Goal: Information Seeking & Learning: Understand process/instructions

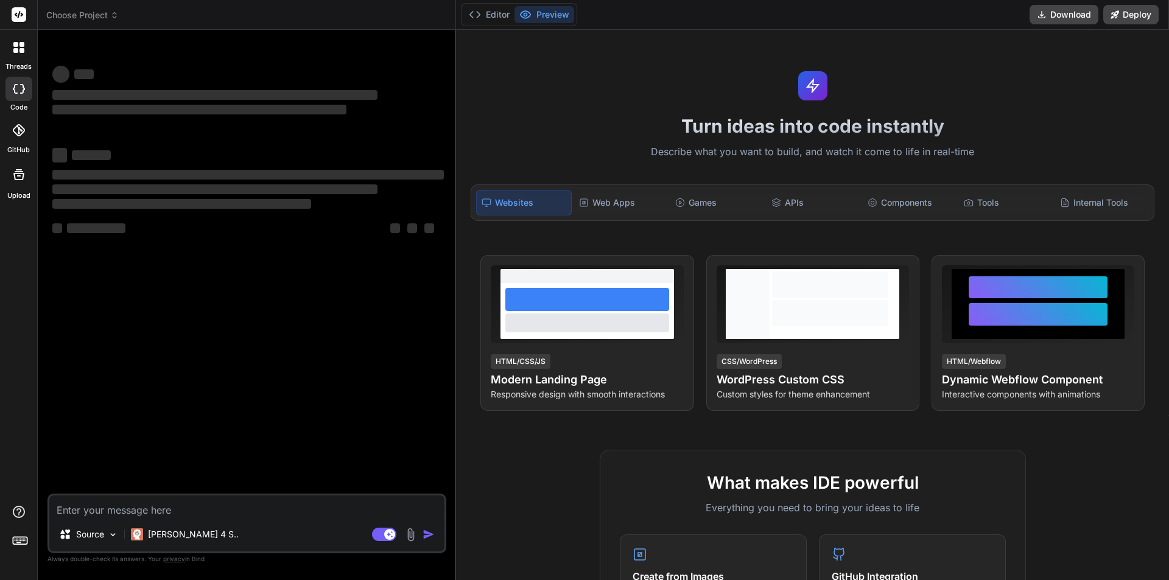
type textarea "x"
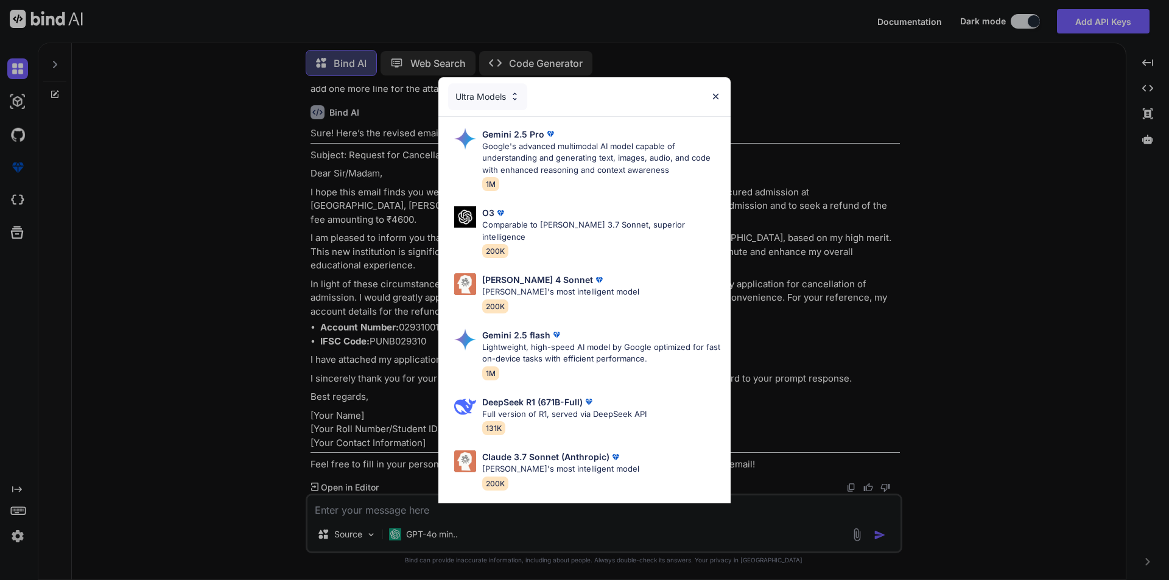
scroll to position [2758, 0]
click at [160, 154] on div "Ultra Models Gemini 2.5 Pro Google's advanced multimodal AI model capable of un…" at bounding box center [584, 290] width 1169 height 580
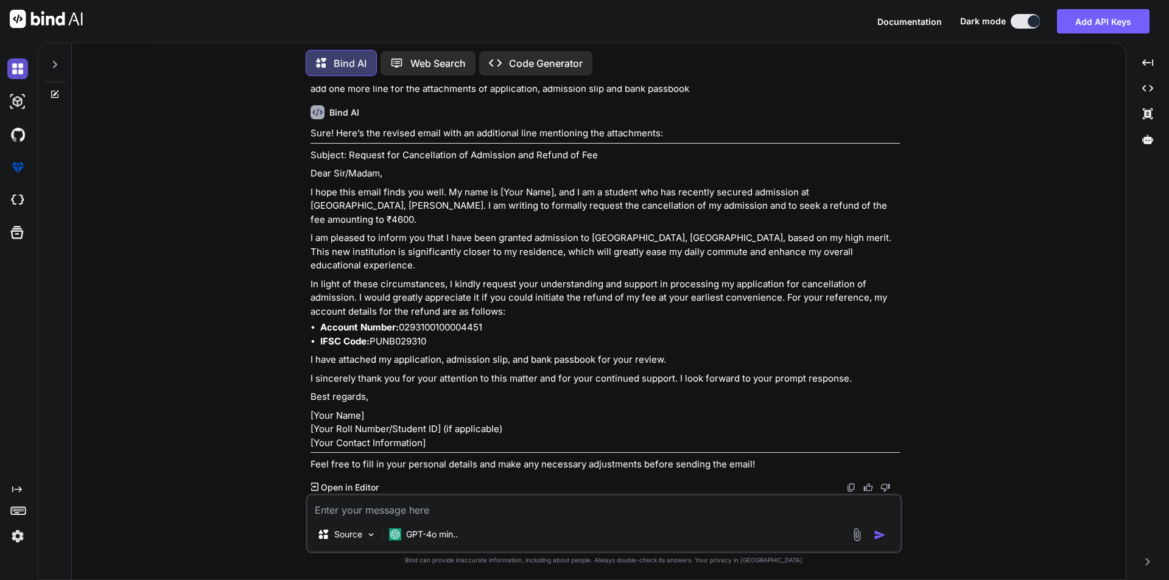
click at [19, 71] on img at bounding box center [17, 68] width 21 height 21
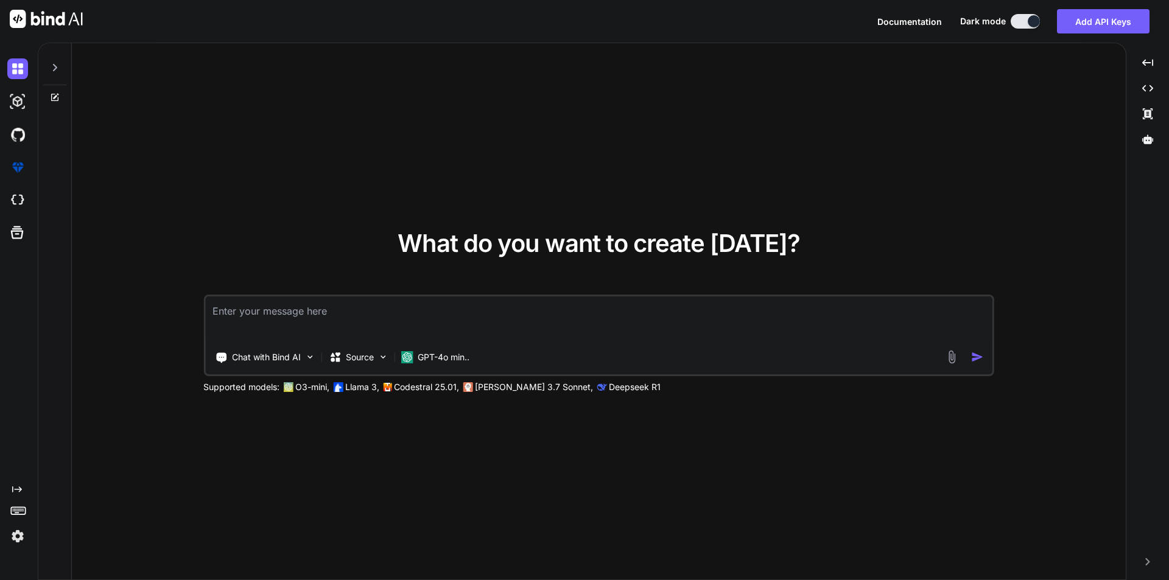
type textarea "x"
type textarea "i"
type textarea "x"
type textarea "i"
type textarea "x"
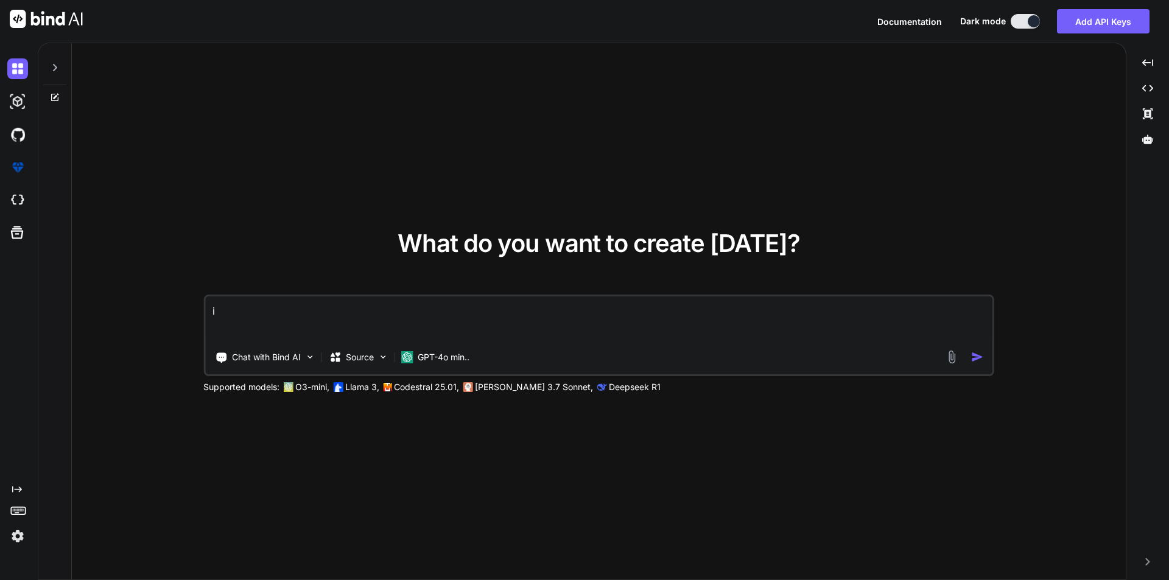
type textarea "i n"
type textarea "x"
type textarea "i ne"
type textarea "x"
type textarea "i nee"
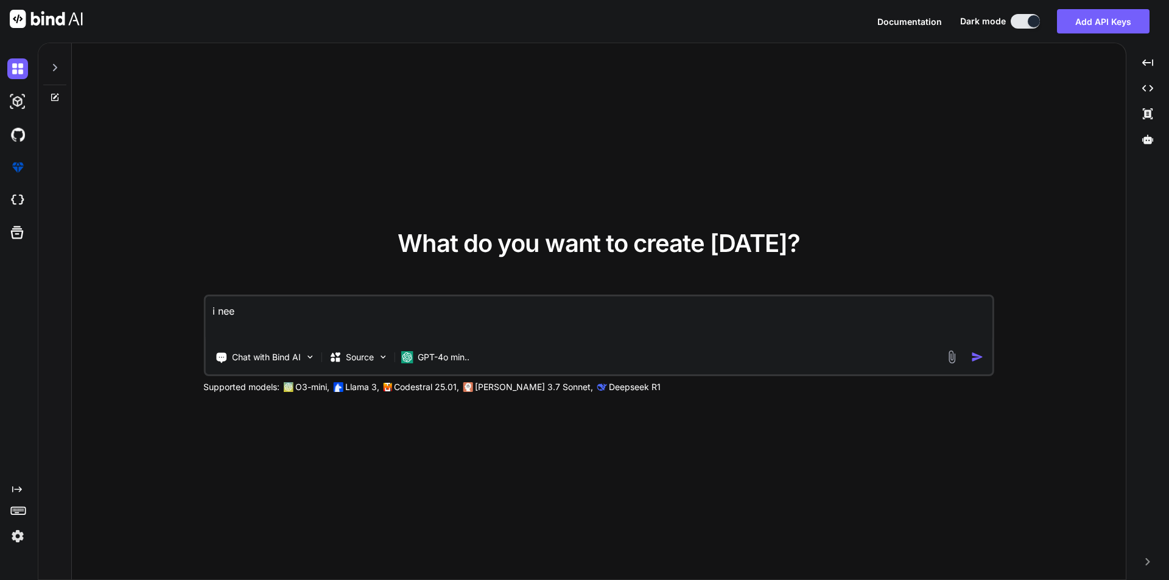
type textarea "x"
type textarea "i need"
type textarea "x"
type textarea "i need"
type textarea "x"
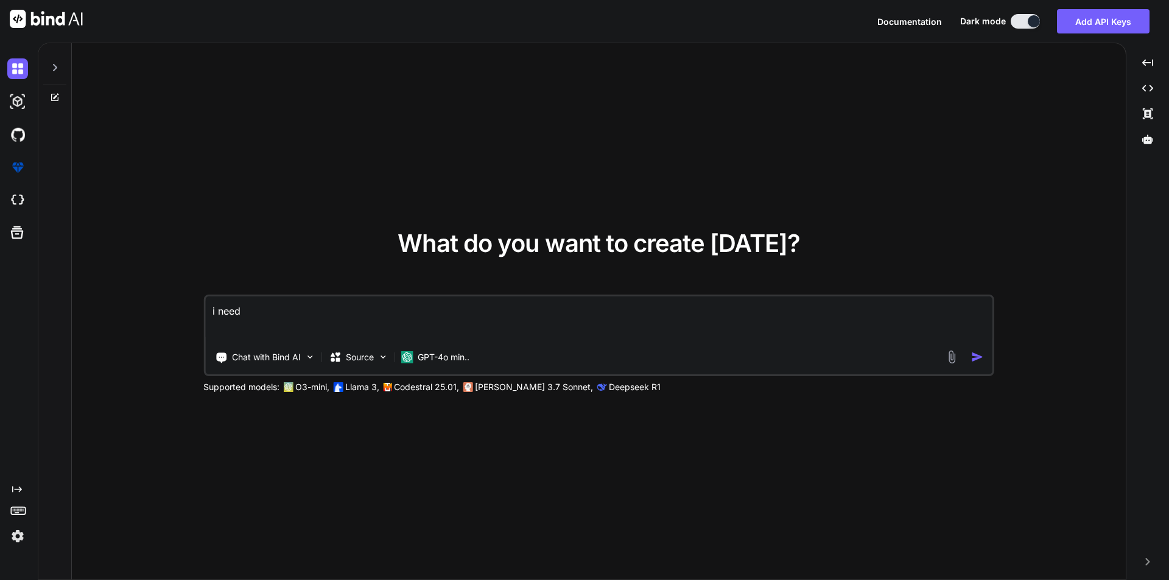
type textarea "i need t"
type textarea "x"
type textarea "i need"
type textarea "x"
type textarea "i need"
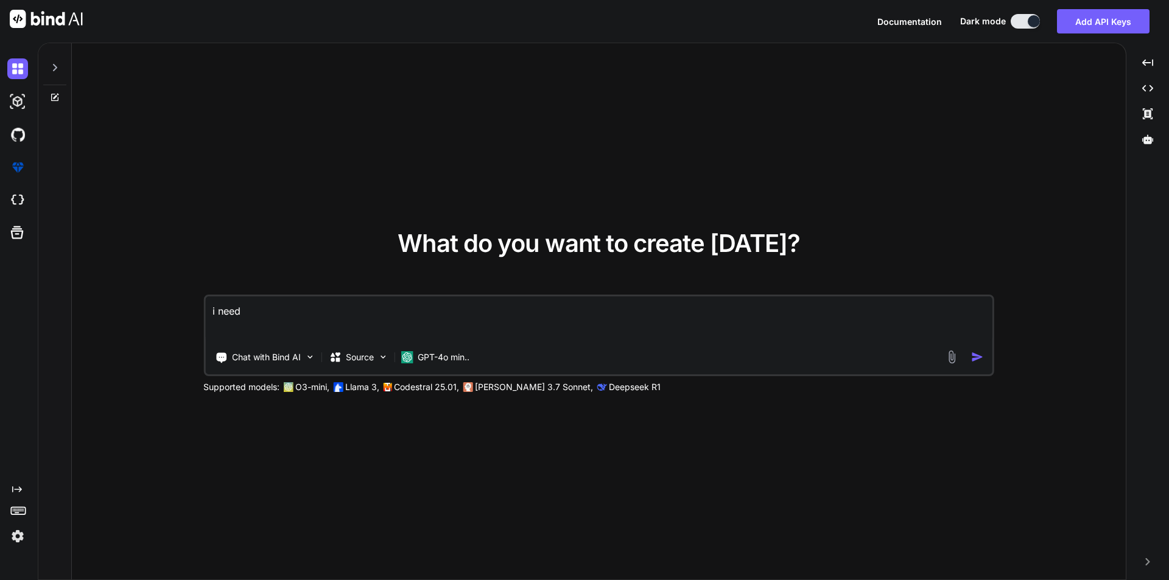
type textarea "x"
type textarea "i nee"
type textarea "x"
type textarea "i ne"
type textarea "x"
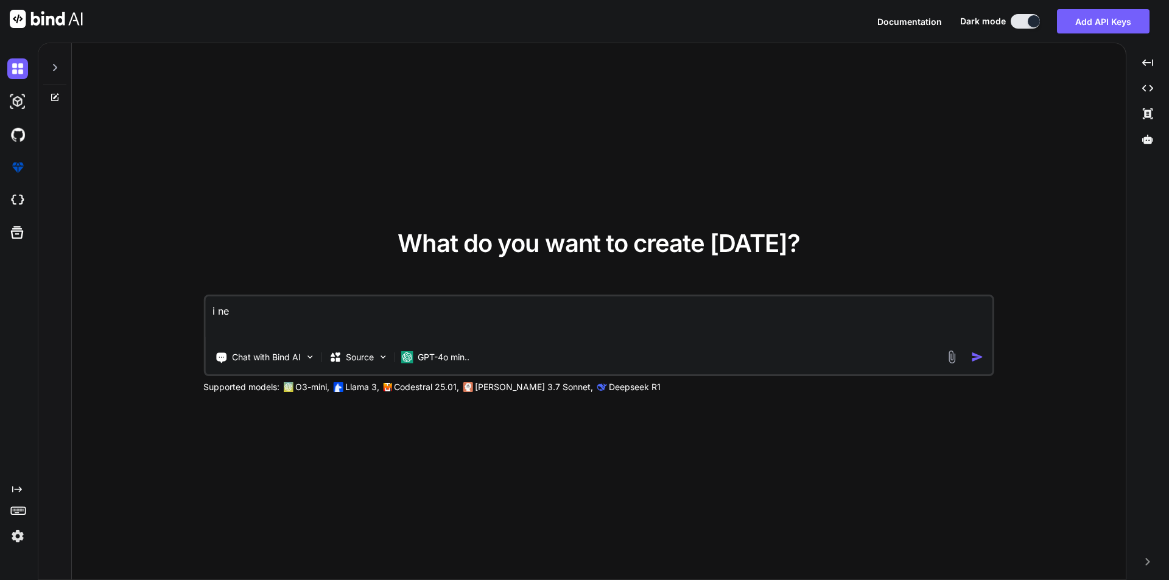
type textarea "i n"
type textarea "x"
type textarea "i"
type textarea "x"
type textarea "i"
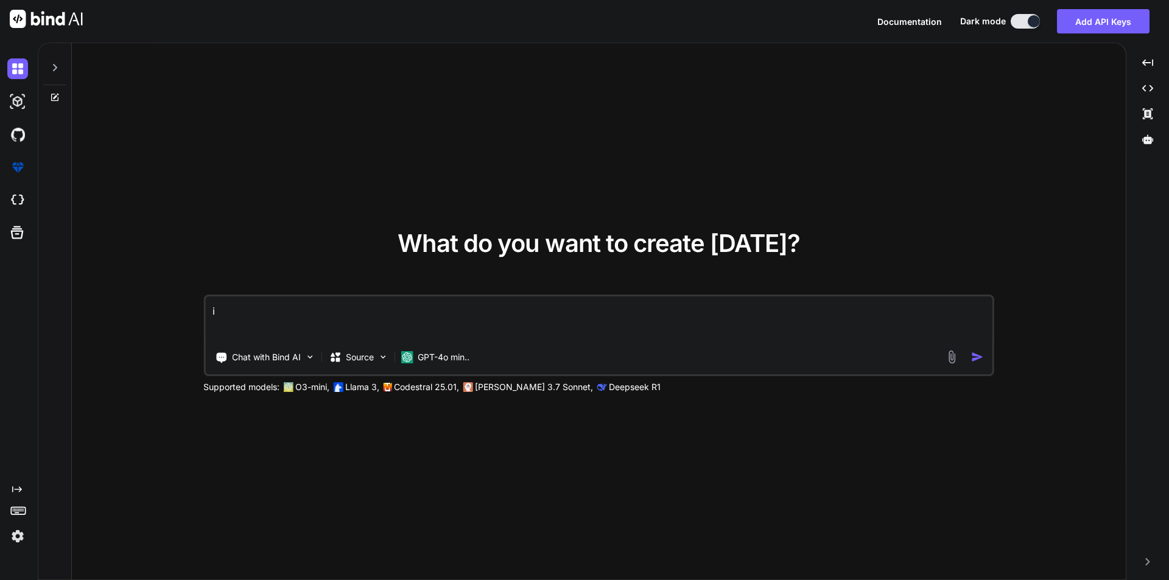
type textarea "x"
type textarea "I"
type textarea "x"
type textarea "I"
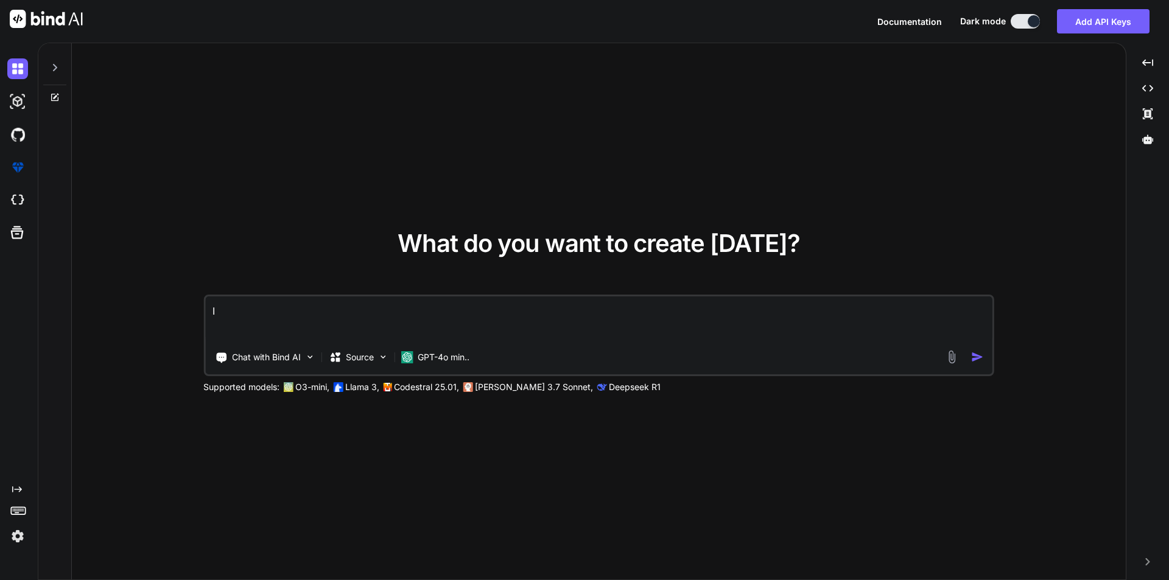
type textarea "x"
type textarea "I a"
type textarea "x"
type textarea "I am"
type textarea "x"
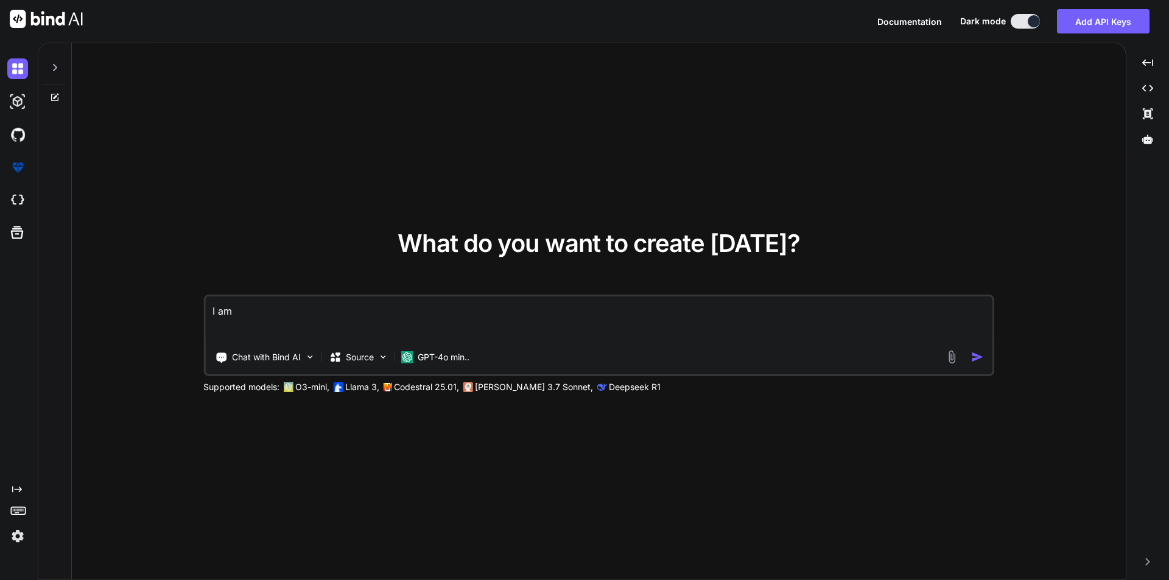
type textarea "I am"
type textarea "x"
type textarea "I am w"
type textarea "x"
type textarea "I am wo"
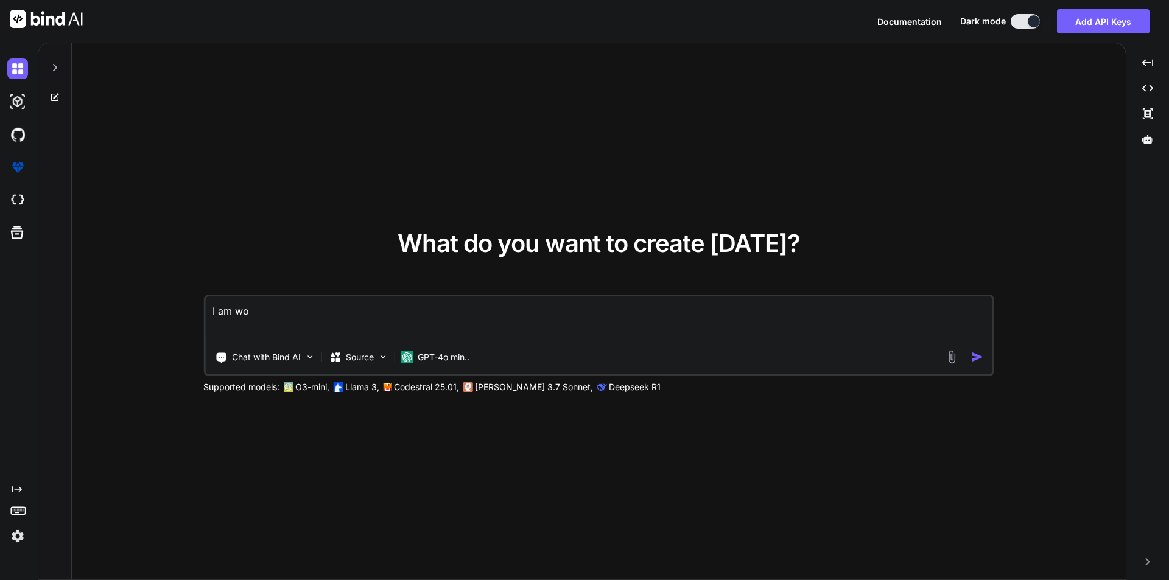
type textarea "x"
type textarea "I am wor"
type textarea "x"
type textarea "I am work"
type textarea "x"
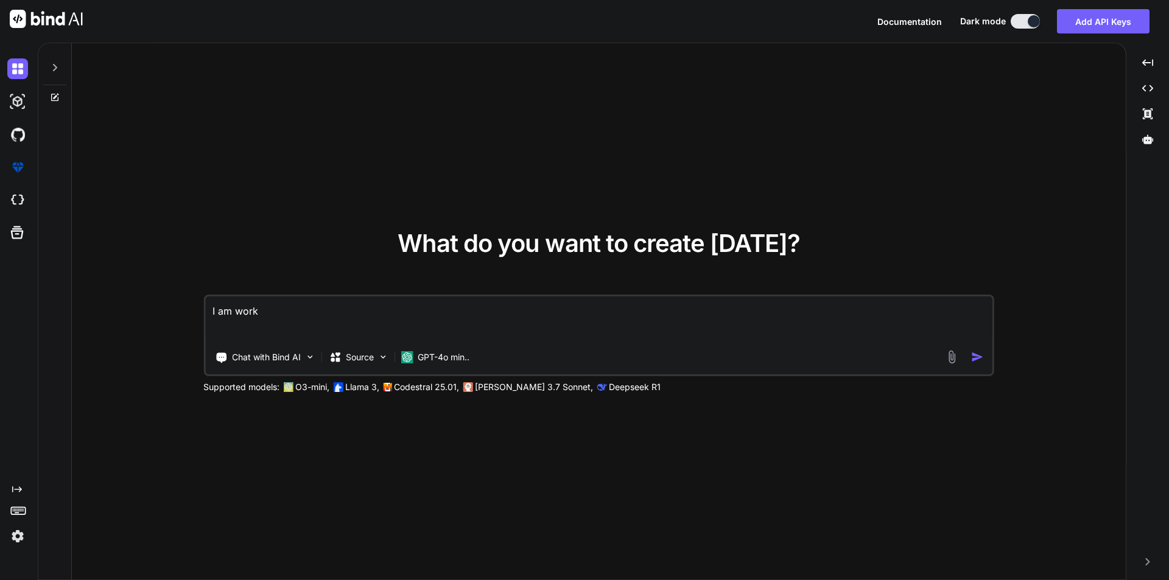
type textarea "I am worki"
type textarea "x"
type textarea "I am workin"
type textarea "x"
type textarea "I am working"
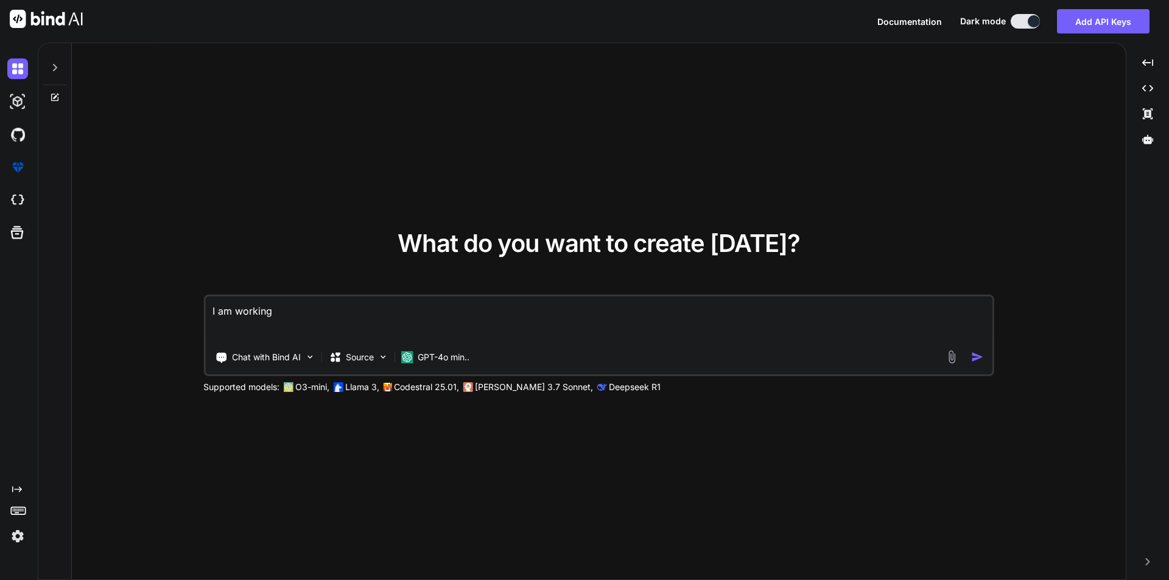
type textarea "x"
type textarea "I am working"
type textarea "x"
type textarea "I am working o"
type textarea "x"
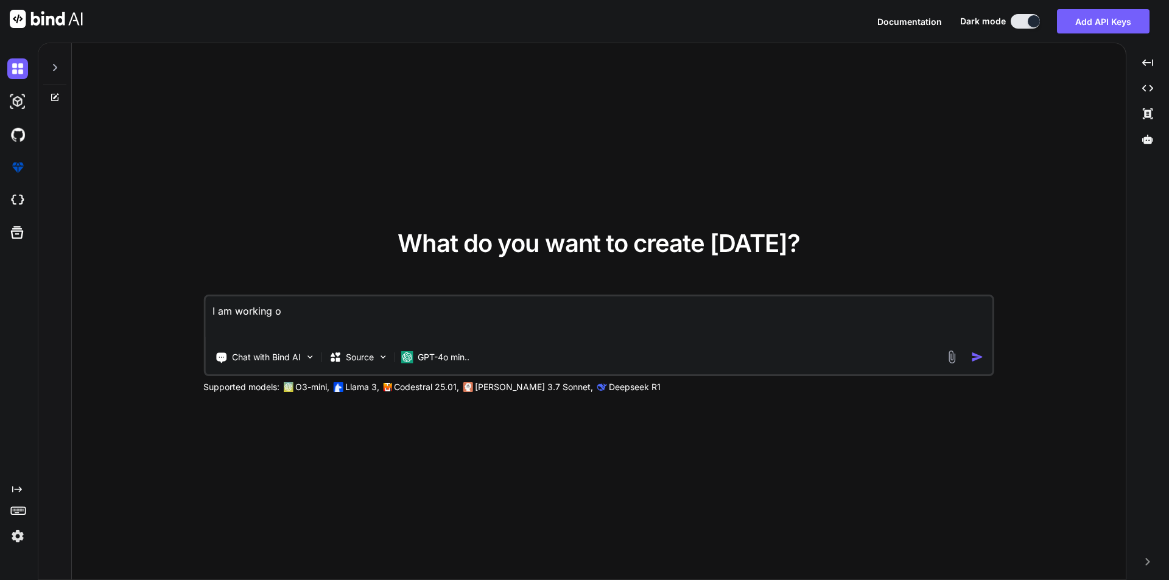
type textarea "I am working on"
type textarea "x"
type textarea "I am working on"
type textarea "x"
type textarea "I am working on h"
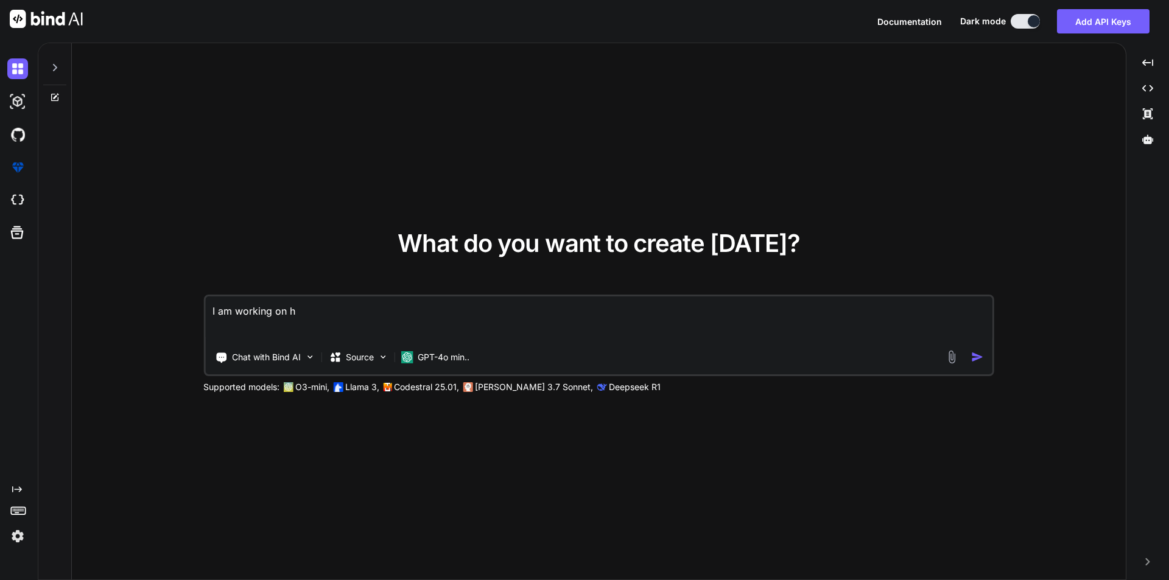
type textarea "x"
type textarea "I am working on he"
type textarea "x"
type textarea "I am working on hea"
type textarea "x"
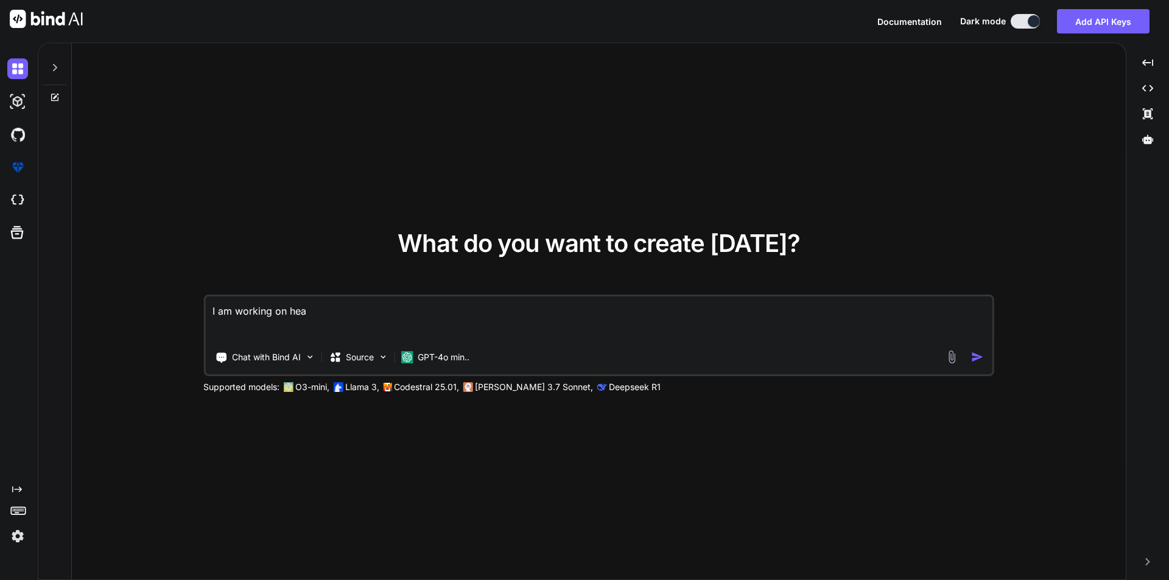
type textarea "I am working on heal"
type textarea "x"
type textarea "I am working on healt"
type textarea "x"
type textarea "I am working on health"
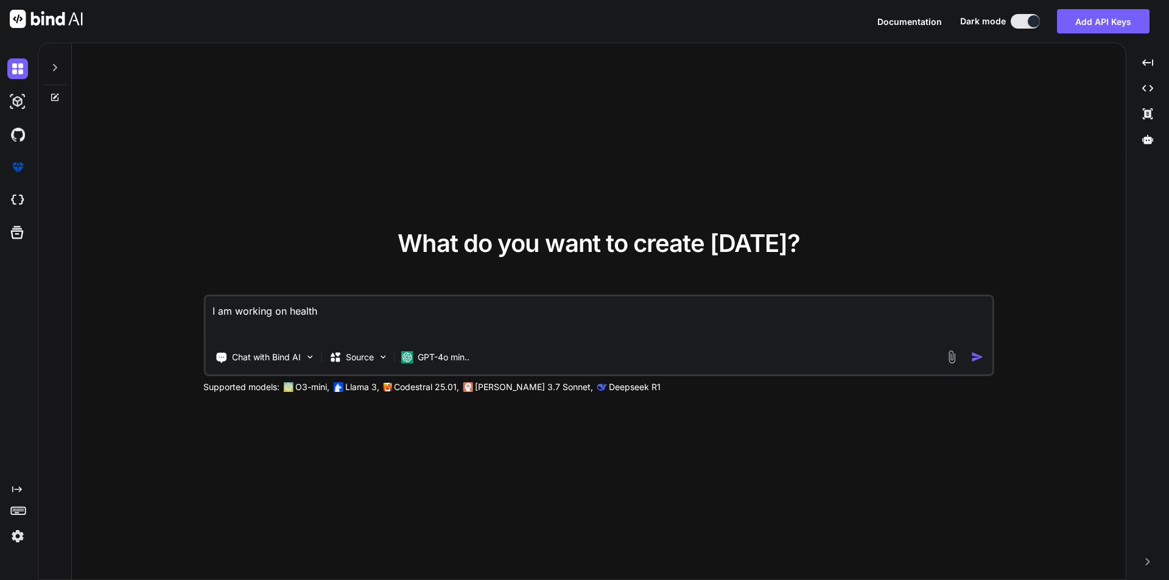
type textarea "x"
type textarea "I am working on health"
type textarea "x"
type textarea "I am working on health c"
type textarea "x"
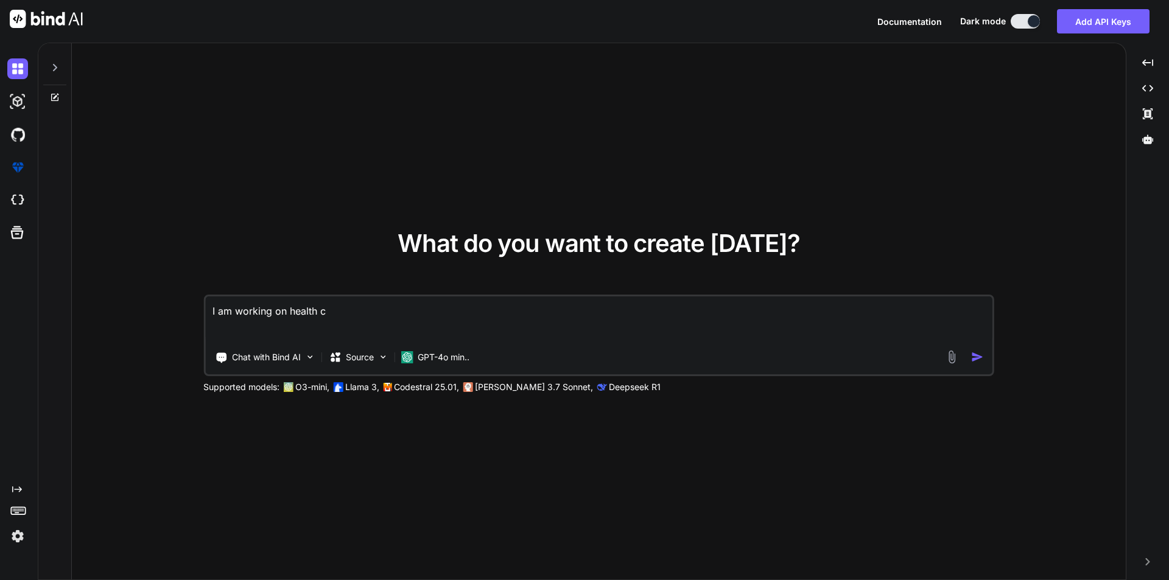
type textarea "I am working on health ca"
type textarea "x"
type textarea "I am working on health car"
type textarea "x"
type textarea "I am working on health care"
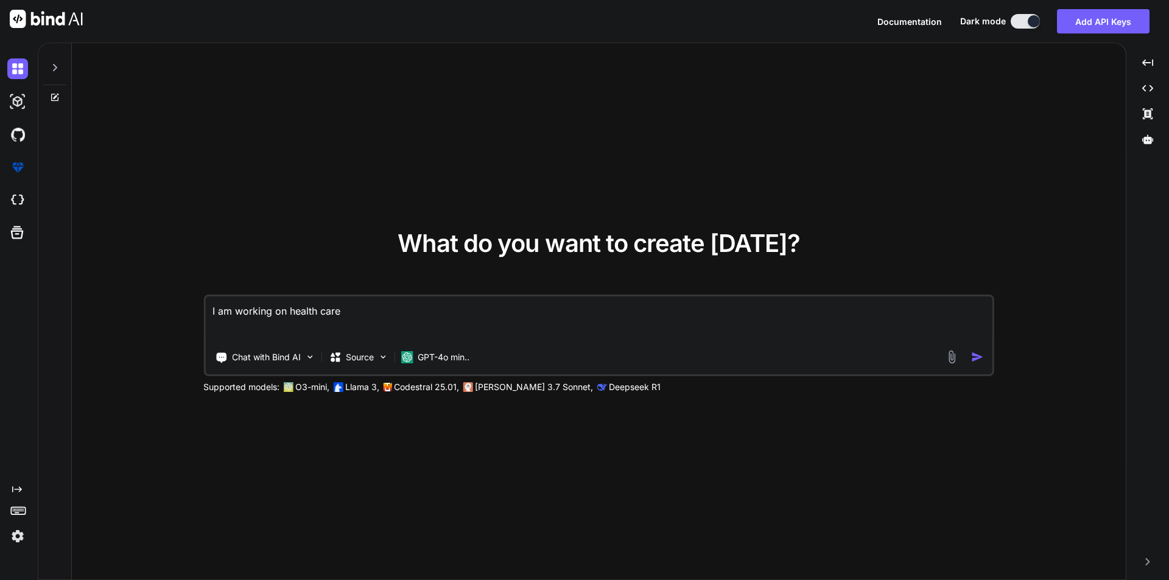
type textarea "x"
type textarea "I am working on health care"
type textarea "x"
type textarea "I am working on health care p"
type textarea "x"
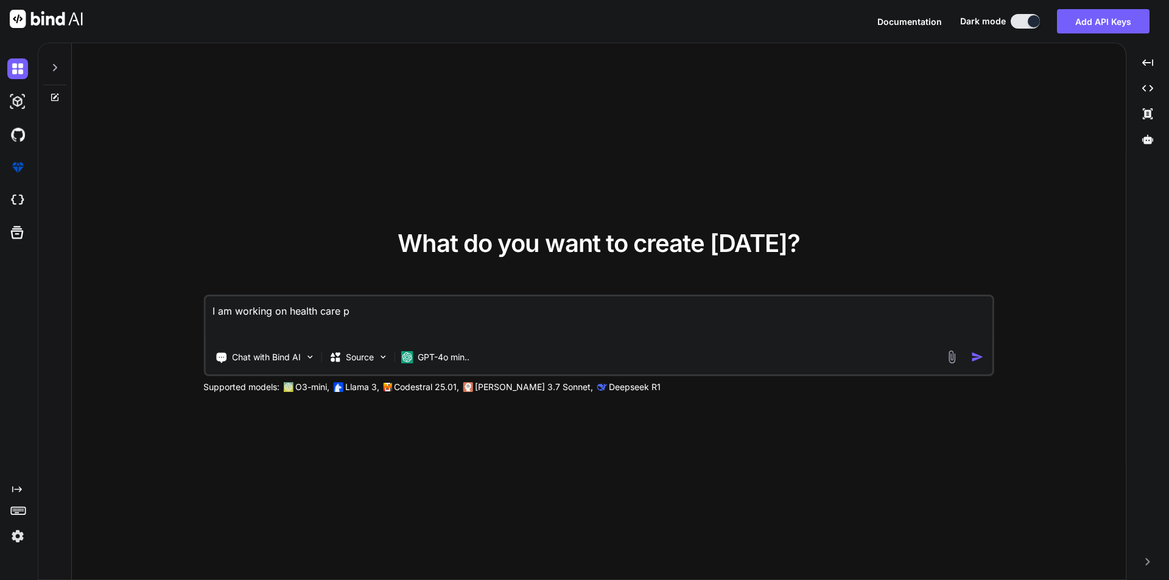
type textarea "I am working on health care pr"
type textarea "x"
type textarea "I am working on health care pro"
type textarea "x"
type textarea "I am working on health care proj"
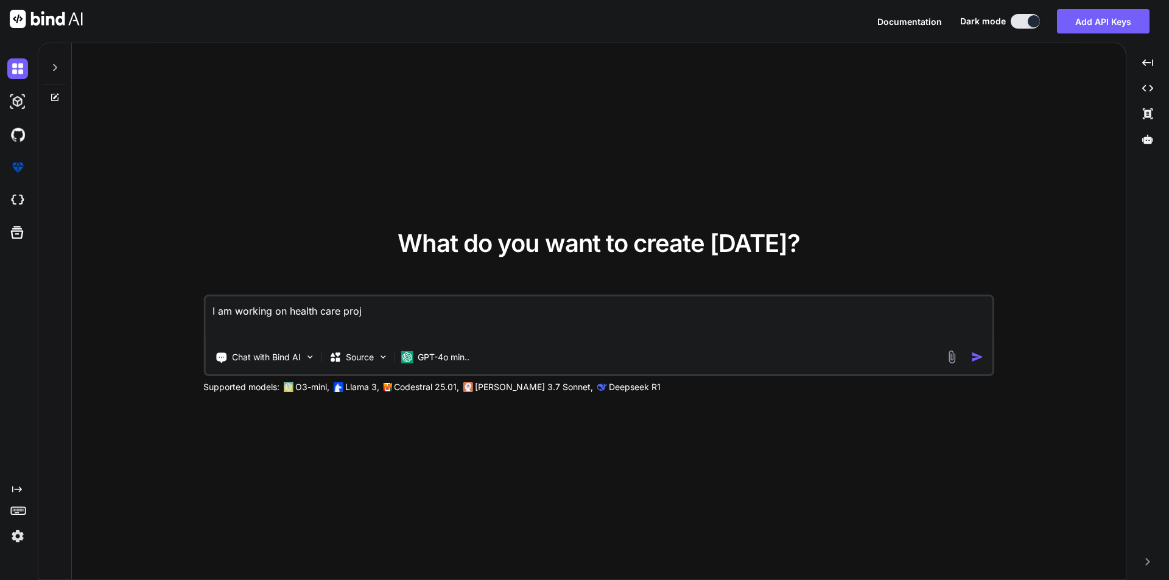
type textarea "x"
type textarea "I am working on health care proje"
type textarea "x"
type textarea "I am working on health care projec"
type textarea "x"
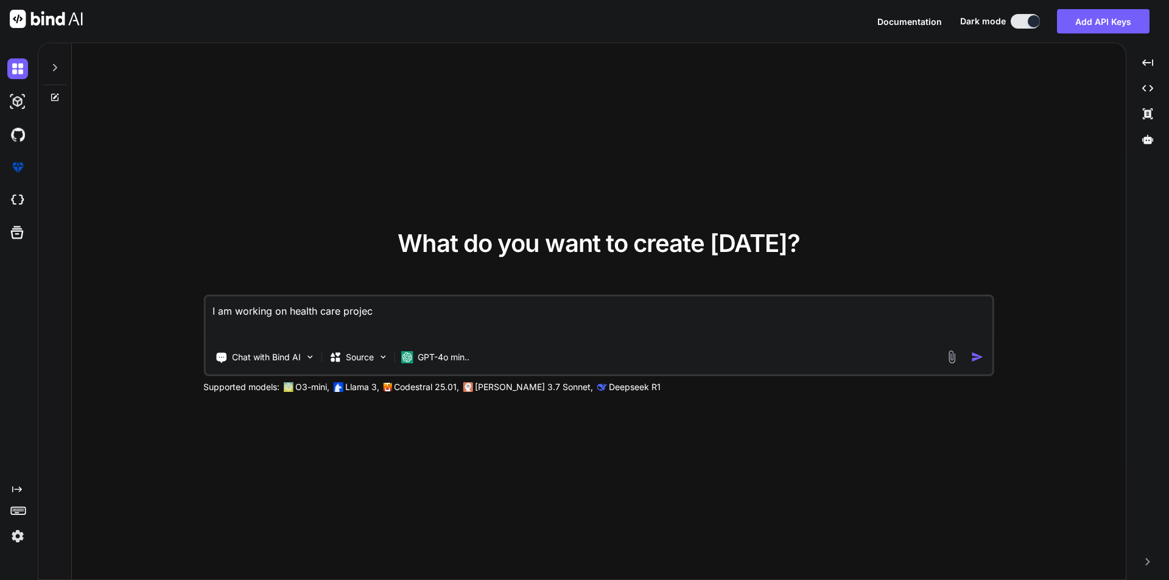
type textarea "I am working on health care project"
type textarea "x"
type textarea "I am working on health care project."
type textarea "x"
type textarea "I am working on health care project."
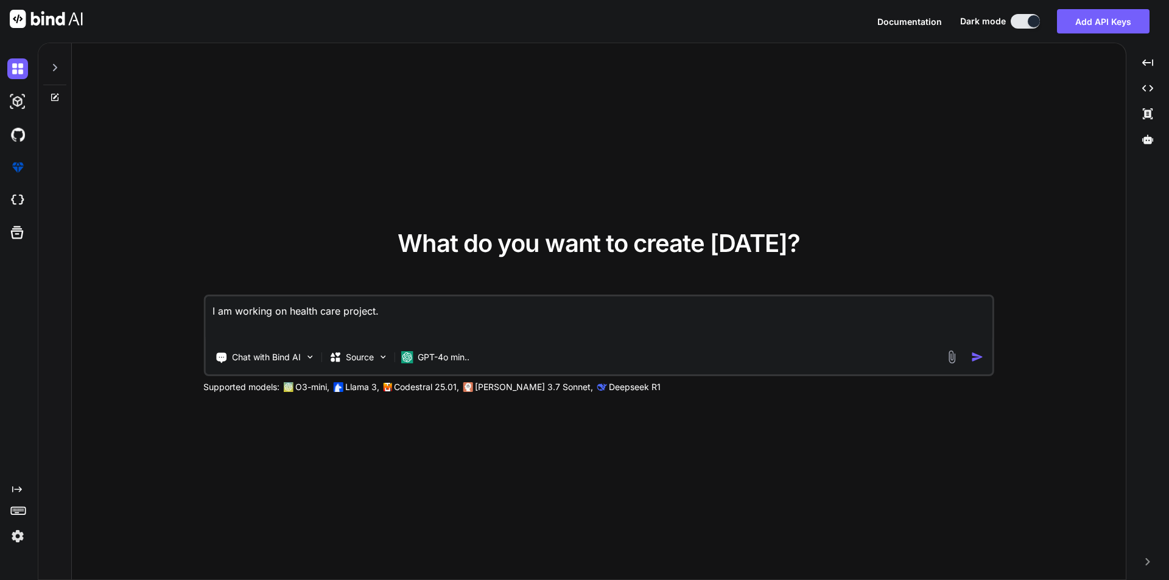
type textarea "x"
type textarea "I am working on health care project. W"
type textarea "x"
type textarea "I am working on health care project. We"
type textarea "x"
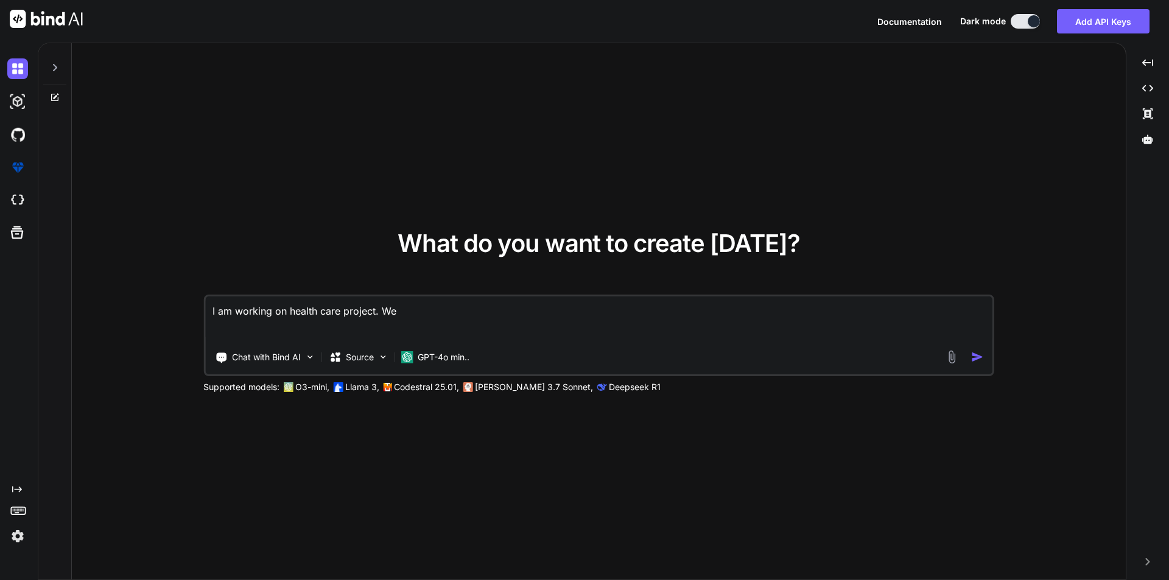
type textarea "I am working on health care project. We"
type textarea "x"
type textarea "I am working on health care project. We a"
type textarea "x"
type textarea "I am working on health care project. We ar"
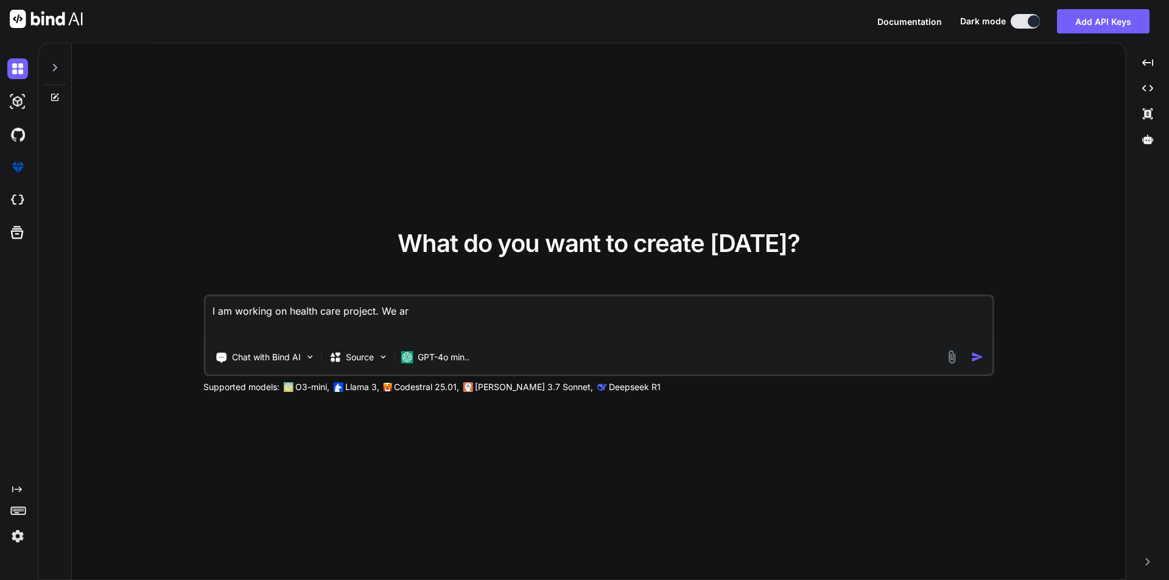
type textarea "x"
type textarea "I am working on health care project. We are"
type textarea "x"
type textarea "I am working on health care project. We are"
type textarea "x"
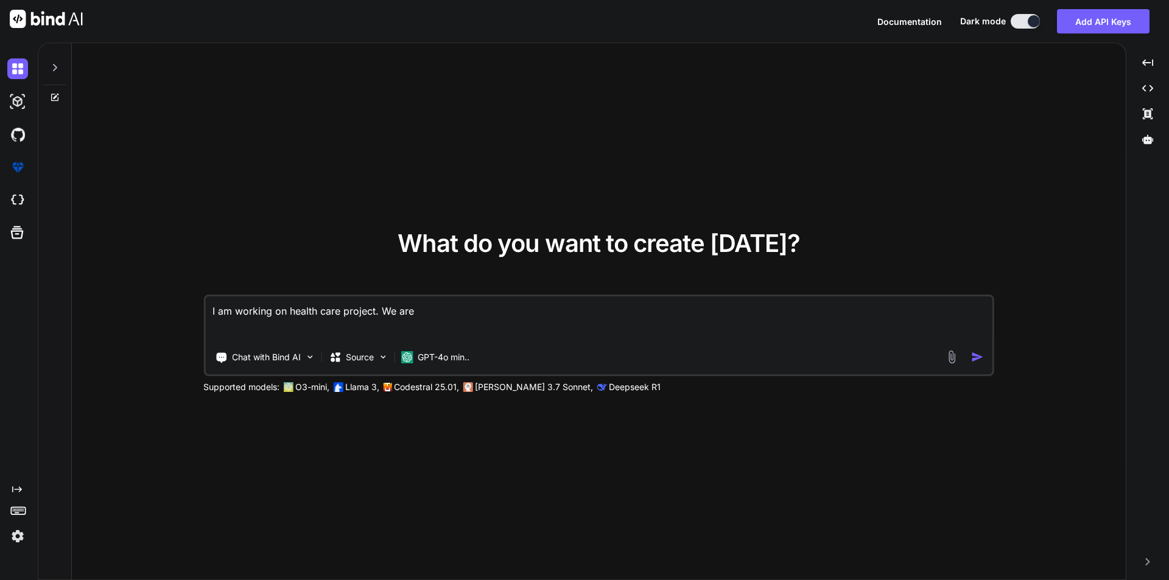
type textarea "I am working on health care project. We are m"
type textarea "x"
type textarea "I am working on health care project. We are ma"
type textarea "x"
type textarea "I am working on health care project. We are mak"
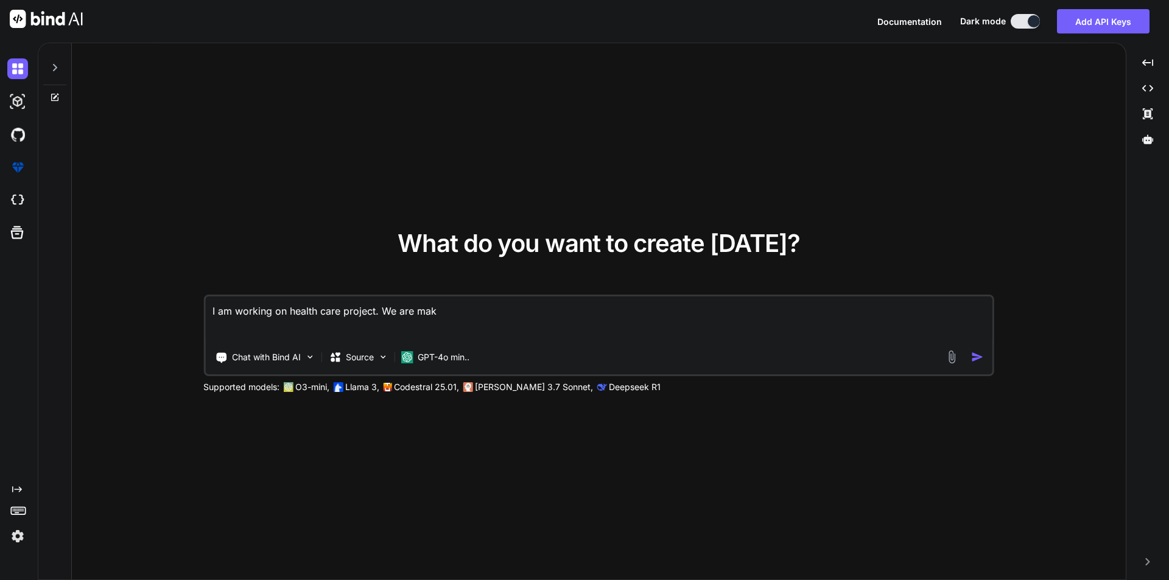
type textarea "x"
type textarea "I am working on health care project. We are [PERSON_NAME]"
type textarea "x"
type textarea "I am working on health care project. We are makin"
type textarea "x"
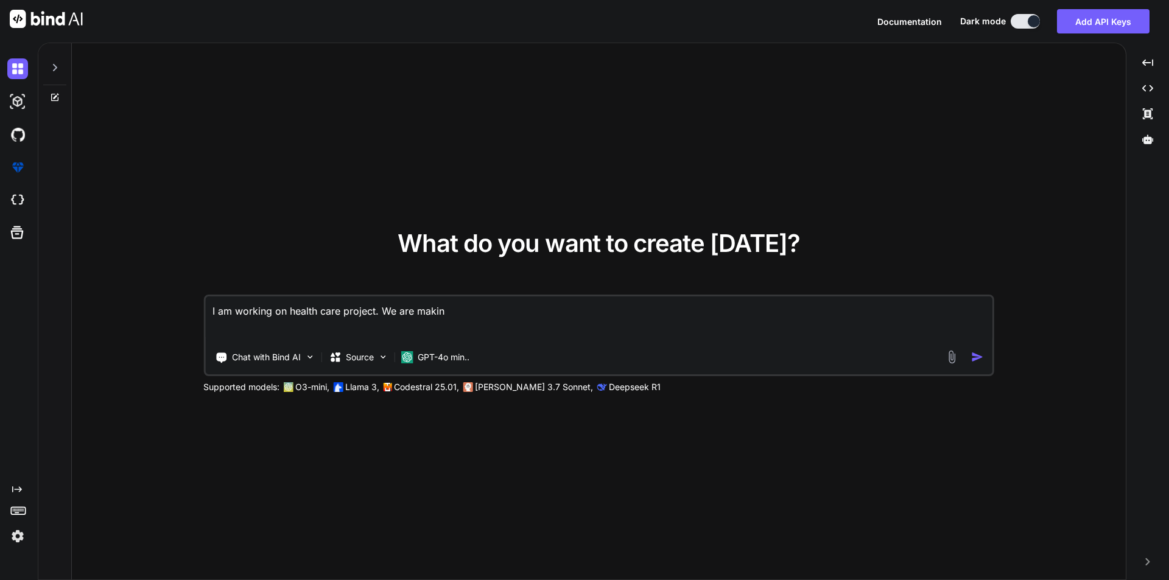
type textarea "I am working on health care project. We are making"
type textarea "x"
type textarea "I am working on health care project. We are making"
type textarea "x"
type textarea "I am working on health care project. We are making o"
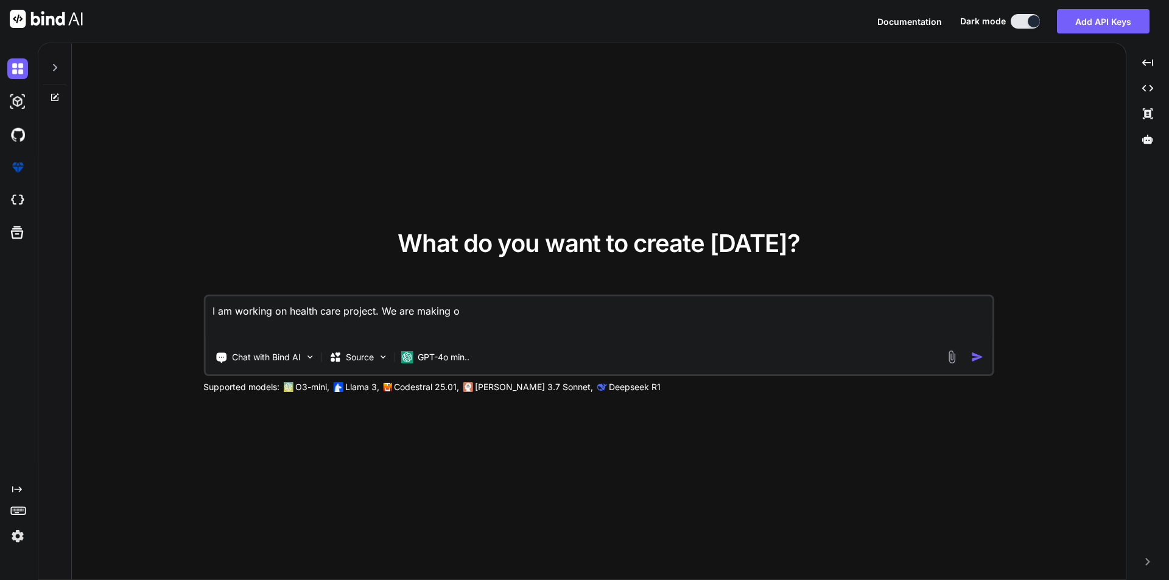
type textarea "x"
type textarea "I am working on health care project. We are making ou"
type textarea "x"
type textarea "I am working on health care project. We are making our"
type textarea "x"
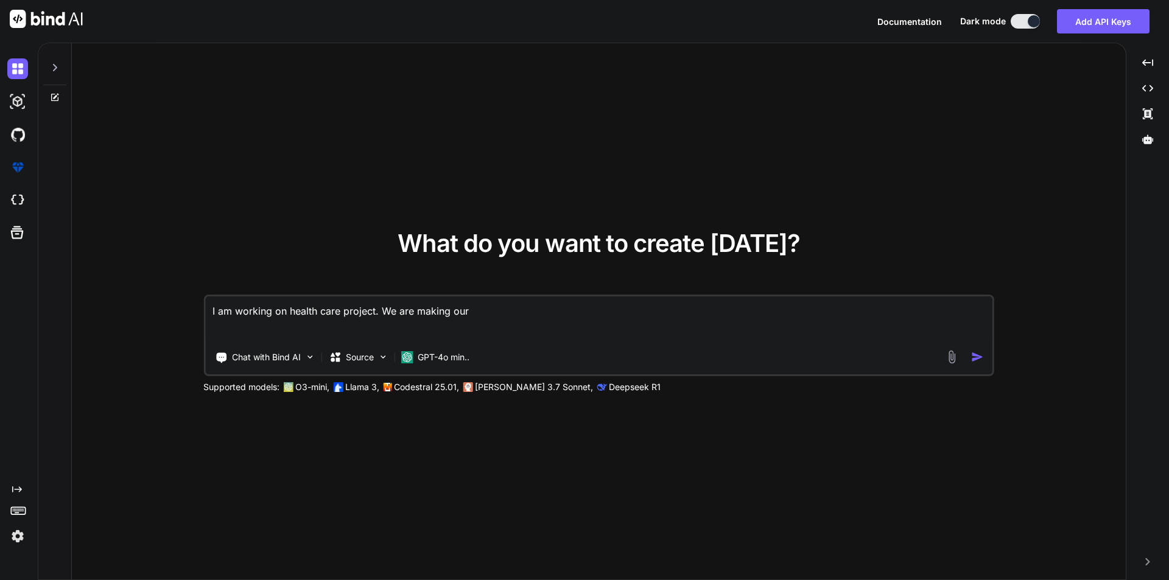
type textarea "I am working on health care project. We are making our"
type textarea "x"
type textarea "I am working on health care project. We are making our a"
type textarea "x"
type textarea "I am working on health care project. We are making our ap"
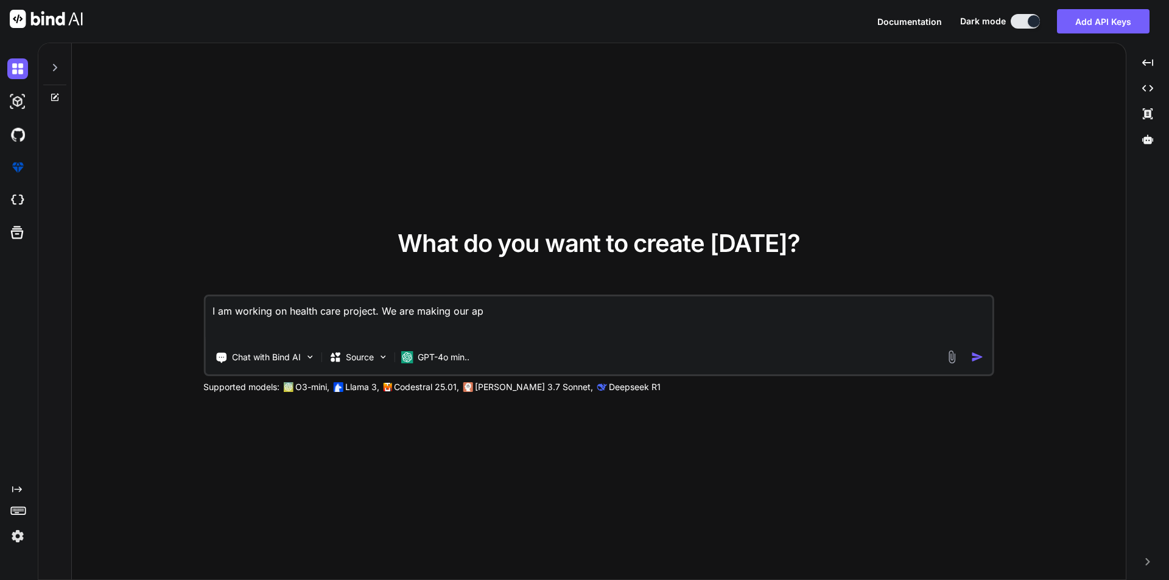
type textarea "x"
type textarea "I am working on health care project. We are making our app"
type textarea "x"
type textarea "I am working on health care project. We are making our appl"
type textarea "x"
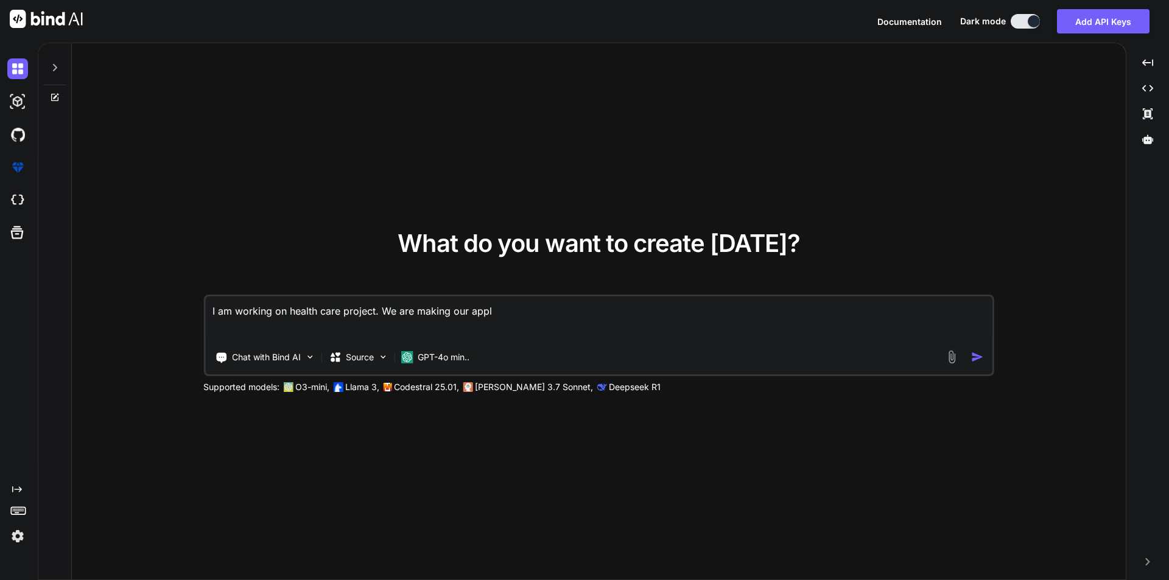
type textarea "I am working on health care project. We are making our appli"
type textarea "x"
type textarea "I am working on health care project. We are making our applic"
type textarea "x"
type textarea "I am working on health care project. We are making our applica"
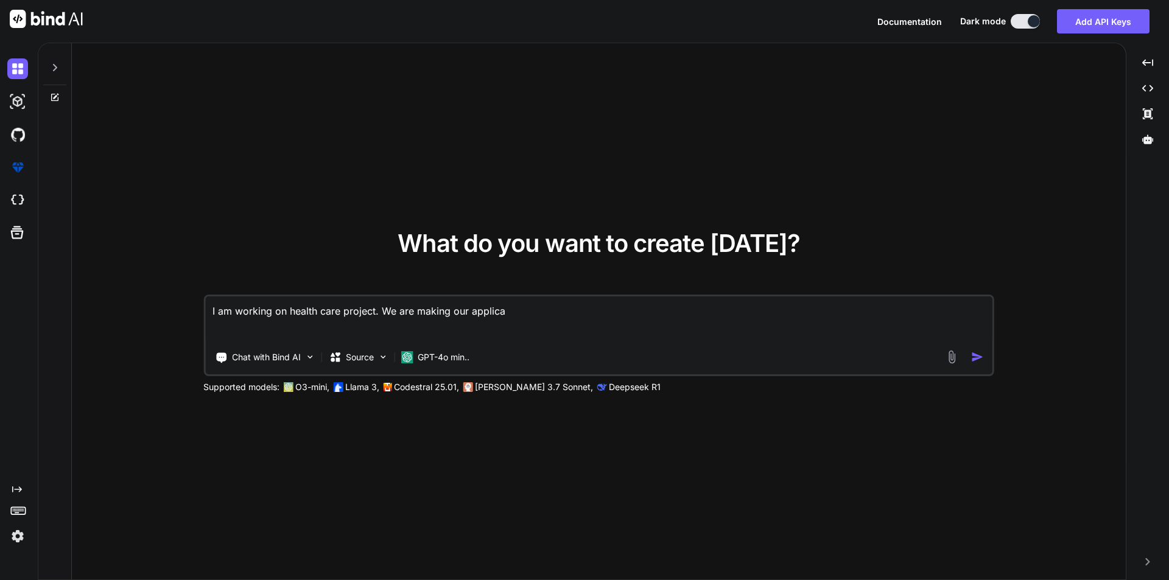
type textarea "x"
type textarea "I am working on health care project. We are making our applicat"
type textarea "x"
type textarea "I am working on health care project. We are making our applicati"
type textarea "x"
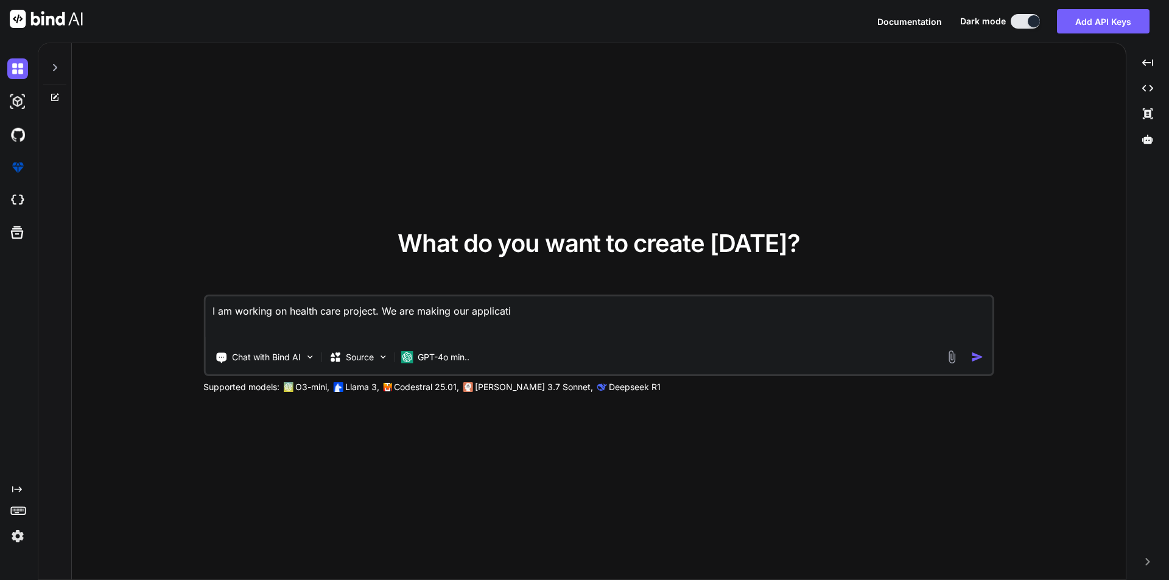
type textarea "I am working on health care project. We are making our applicatio"
type textarea "x"
type textarea "I am working on health care project. We are making our application"
type textarea "x"
type textarea "I am working on health care project. We are making our application"
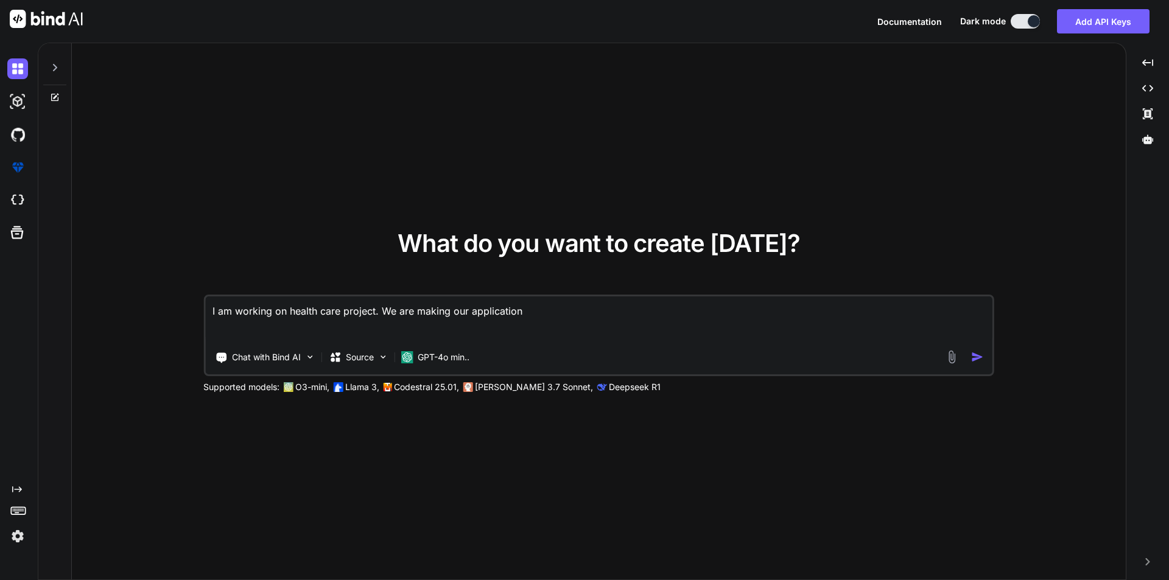
type textarea "x"
type textarea "I am working on health care project. We are making our application i"
type textarea "x"
type textarea "I am working on health care project. We are making our application in"
type textarea "x"
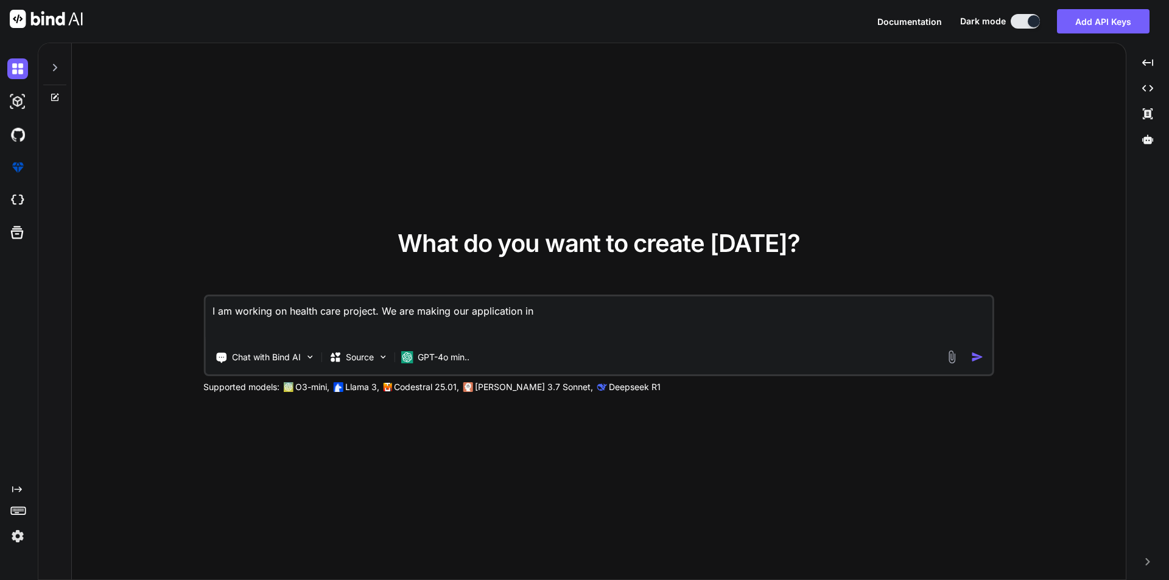
type textarea "I am working on health care project. We are making our application in"
type textarea "x"
type textarea "I am working on health care project. We are making our application in l"
type textarea "x"
type textarea "I am working on health care project. We are making our application in la"
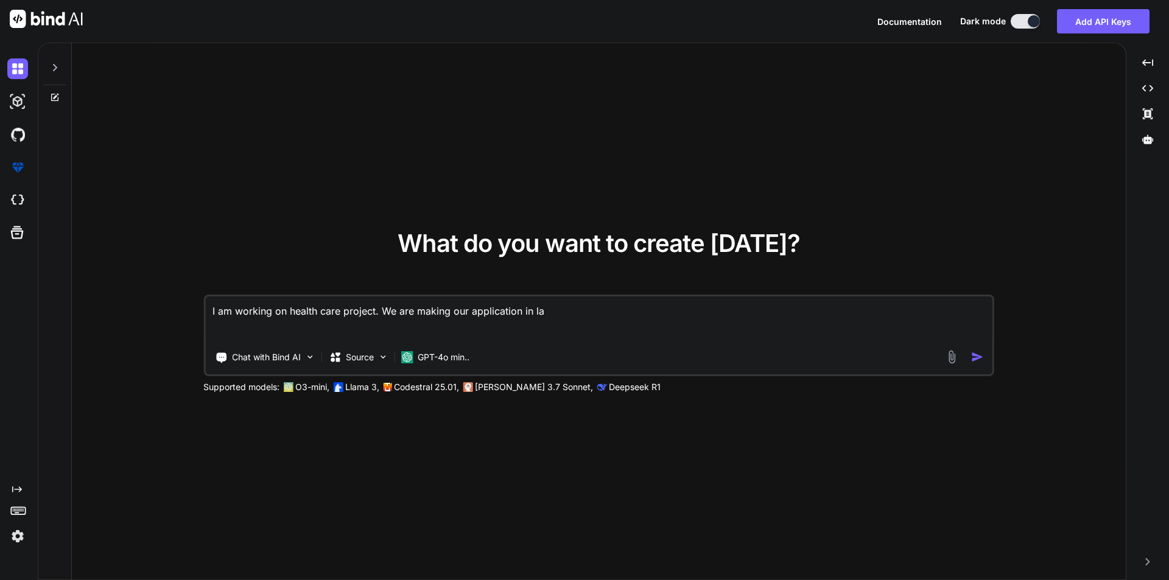
type textarea "x"
type textarea "I am working on health care project. We are making our application in lar"
type textarea "x"
type textarea "I am working on health care project. We are making our application in [GEOGRAPH…"
type textarea "x"
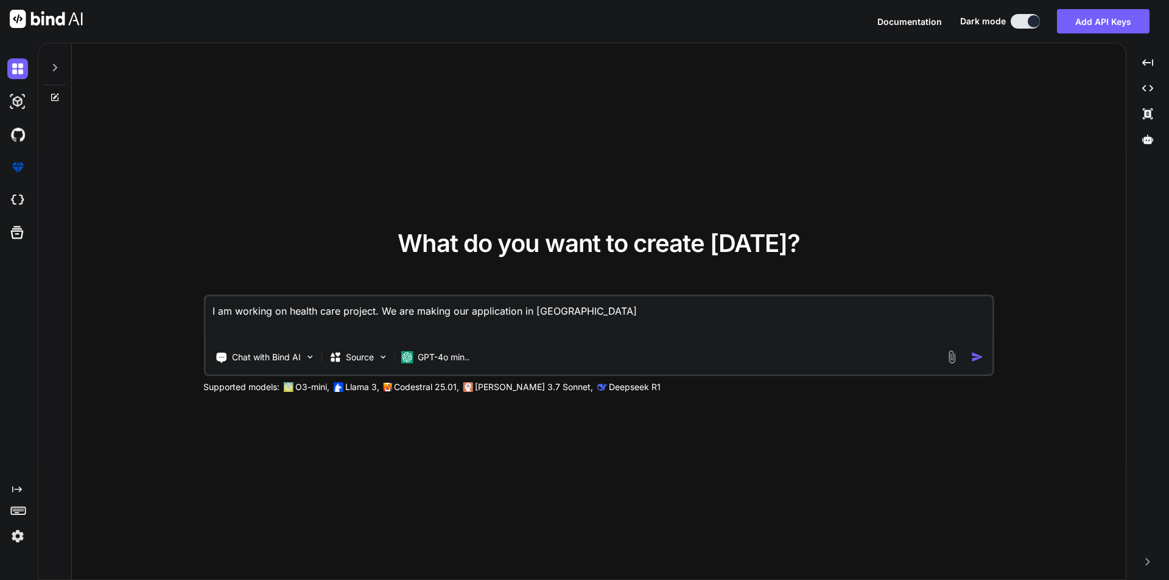
type textarea "I am working on health care project. We are making our application in larav"
type textarea "x"
type textarea "I am working on health care project. We are making our application in larave"
type textarea "x"
type textarea "I am working on health care project. We are making our application in [GEOGRAPH…"
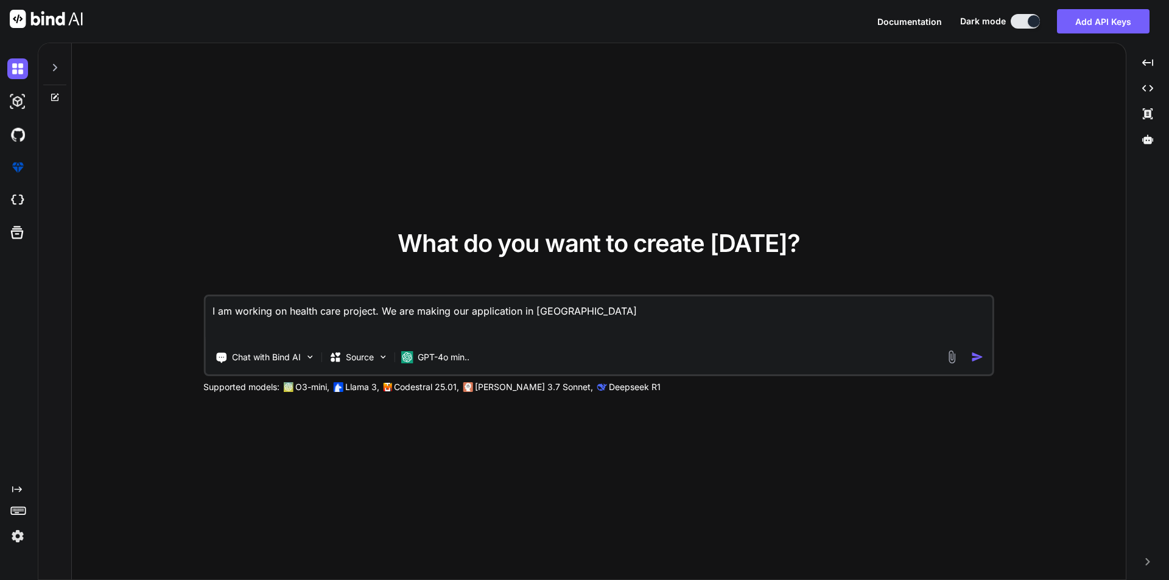
type textarea "x"
type textarea "I am working on health care project. We are making our application in [GEOGRAPH…"
type textarea "x"
type textarea "I am working on health care project. We are making our application in laravel 1"
type textarea "x"
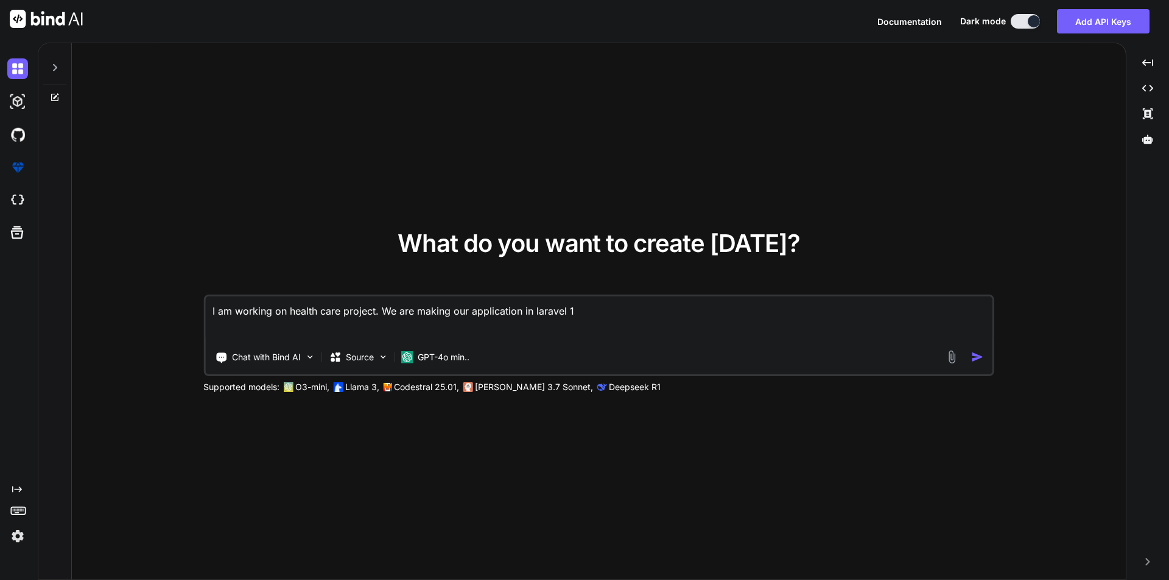
type textarea "I am working on health care project. We are making our application in laravel 12"
type textarea "x"
type textarea "I am working on health care project. We are making our application in laravel 12"
type textarea "x"
type textarea "I am working on health care project. We are making our application in laravel 12"
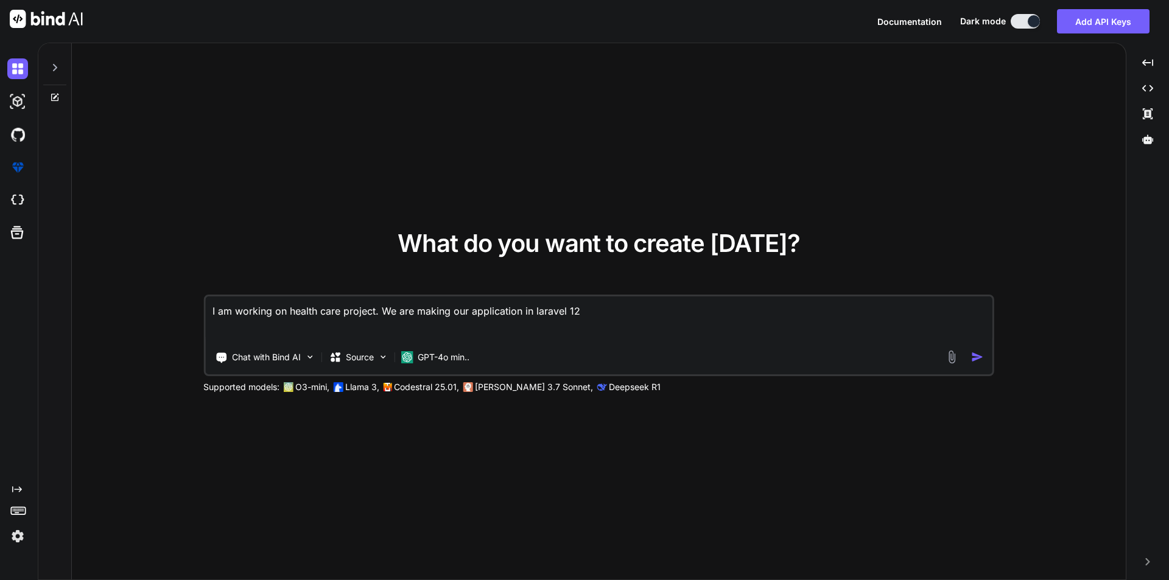
type textarea "x"
type textarea "I am working on health care project. We are making our application in laravel 1…"
type textarea "x"
type textarea "I am working on health care project. We are making our application in laravel 1…"
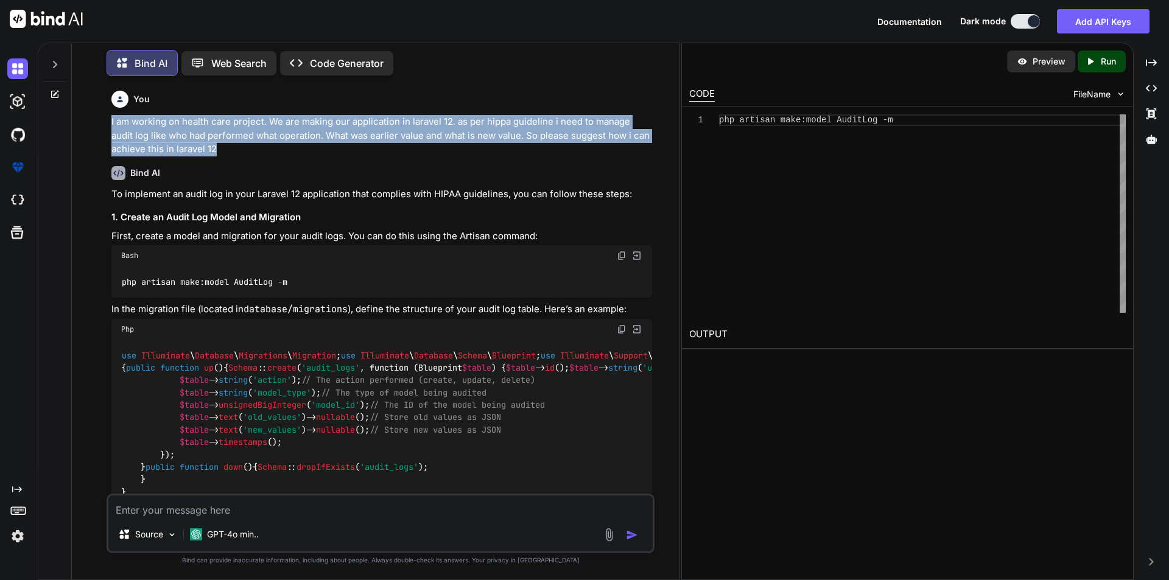
drag, startPoint x: 221, startPoint y: 146, endPoint x: 111, endPoint y: 124, distance: 112.3
click at [111, 124] on p "I am working on health care project. We are making our application in laravel 1…" at bounding box center [381, 135] width 540 height 41
copy p "I am working on health care project. We are making our application in laravel 1…"
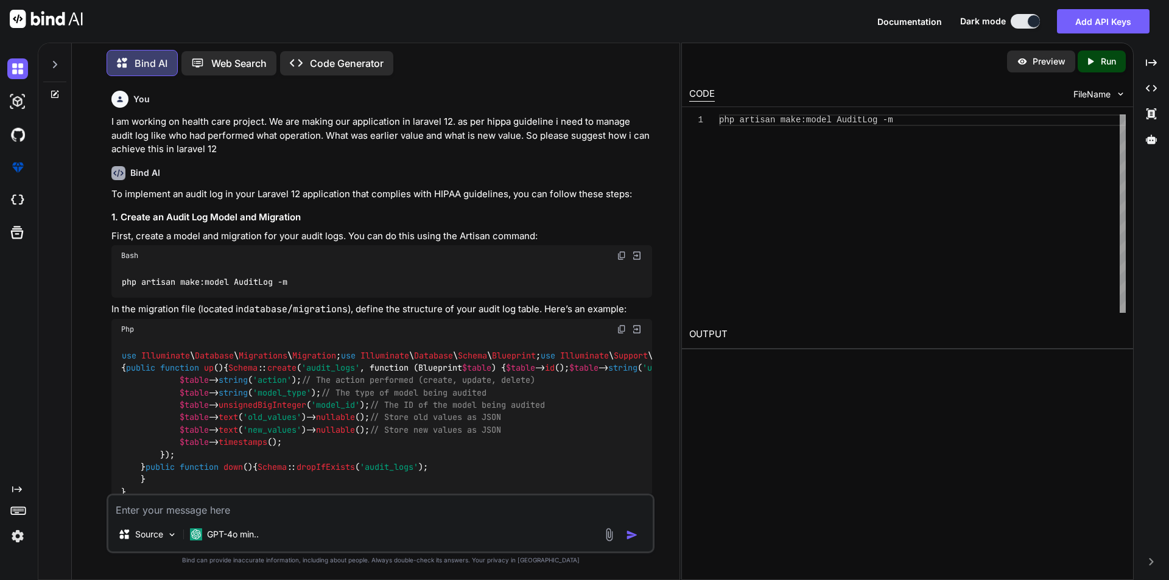
click at [170, 513] on textarea at bounding box center [380, 506] width 544 height 22
paste textarea "I am working on health care project. We are making our application in laravel 1…"
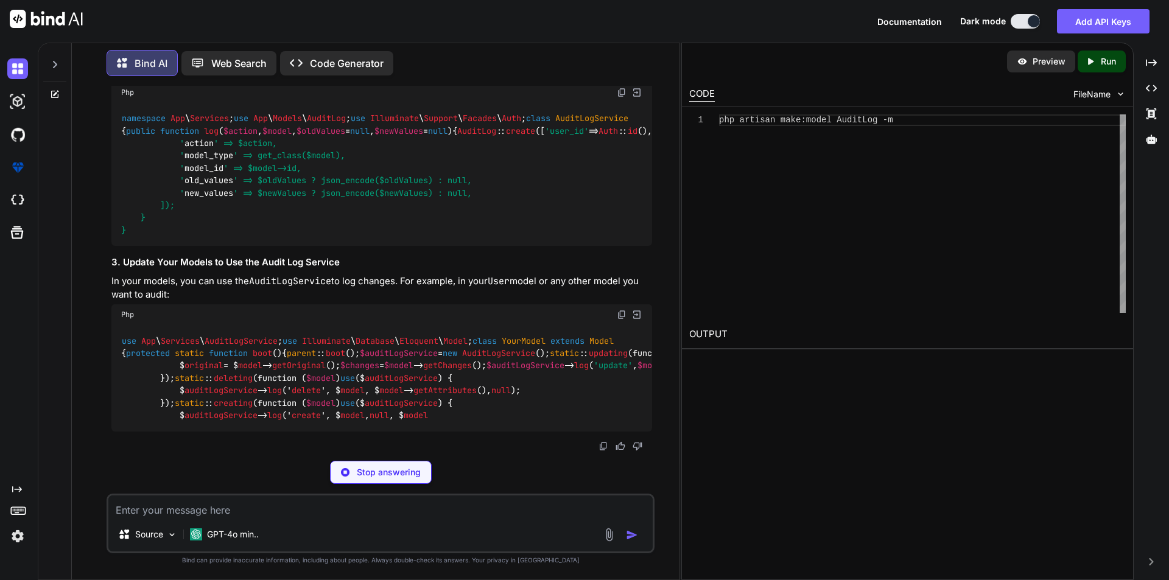
scroll to position [3314, 0]
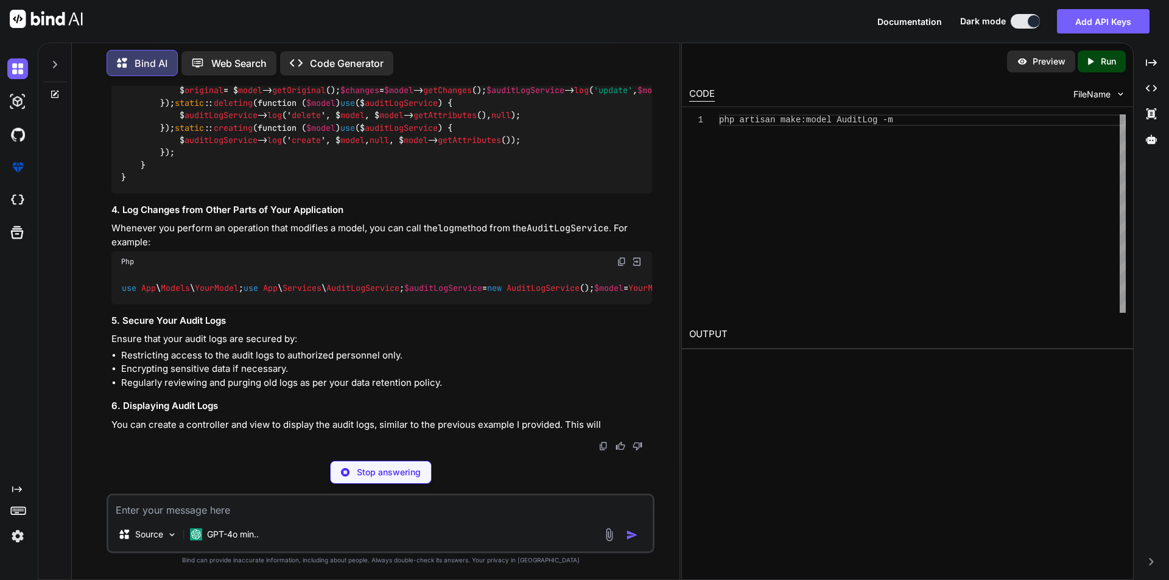
drag, startPoint x: 301, startPoint y: 196, endPoint x: 327, endPoint y: 208, distance: 29.4
click at [307, 27] on p "In your models, you can use the AuditLogService to log changes. For example, in…" at bounding box center [381, 12] width 540 height 27
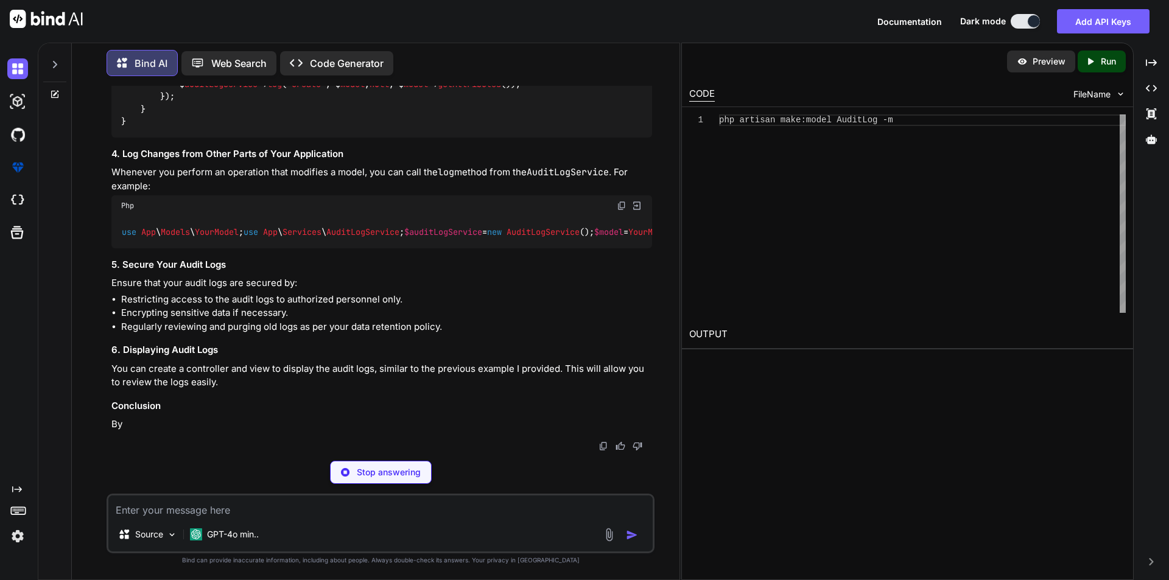
click at [348, 138] on div "use App \ Services \ AuditLogService ; use Illuminate \ Database \ Eloquent \ M…" at bounding box center [381, 66] width 540 height 144
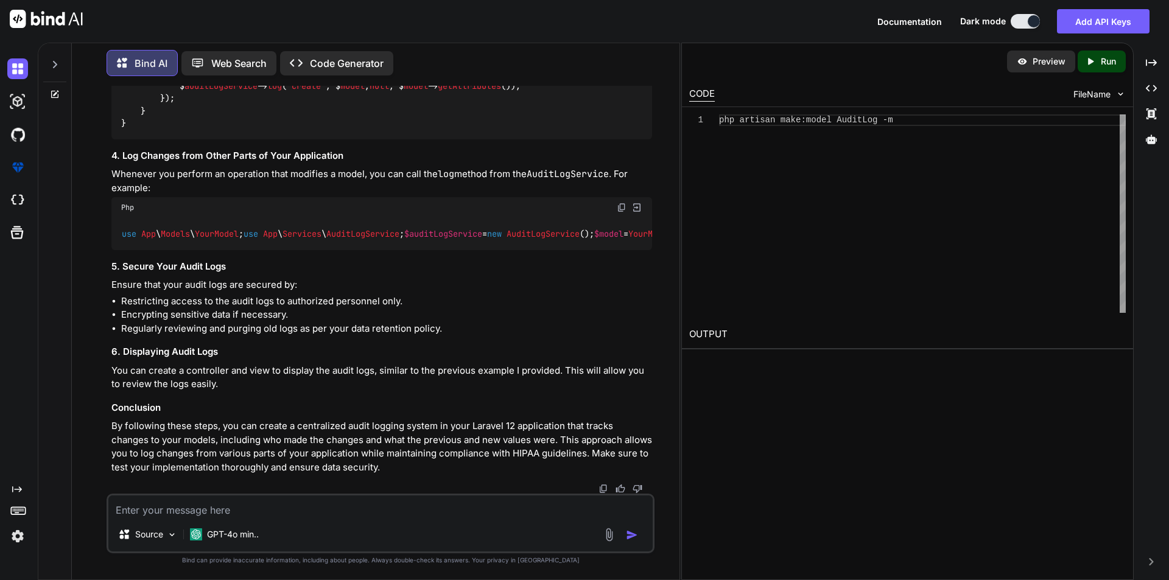
scroll to position [3025, 0]
click at [276, 508] on textarea at bounding box center [380, 506] width 544 height 22
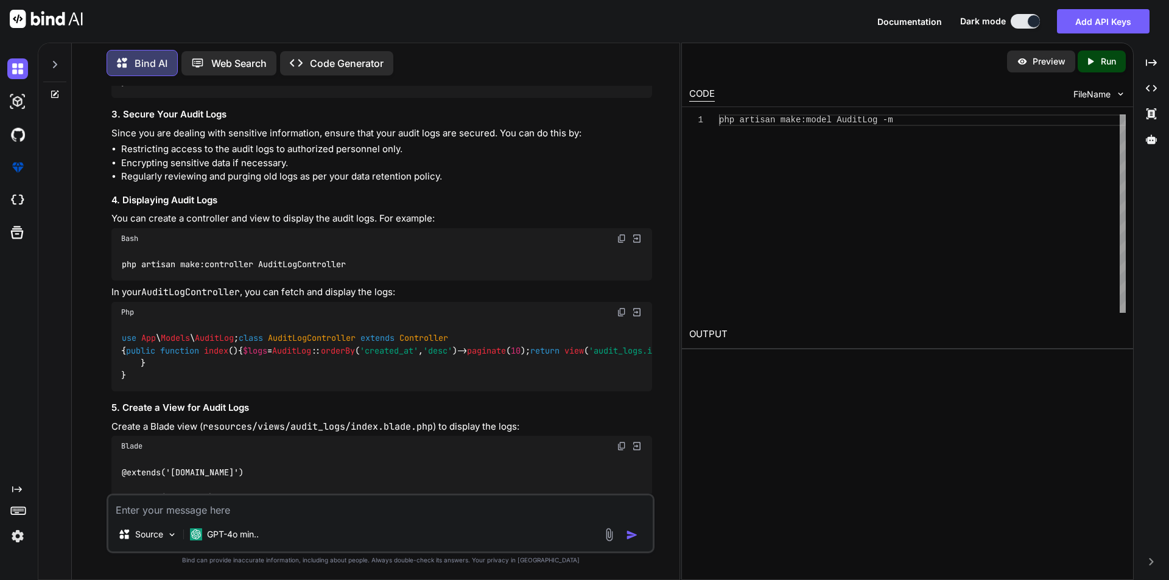
scroll to position [507, 0]
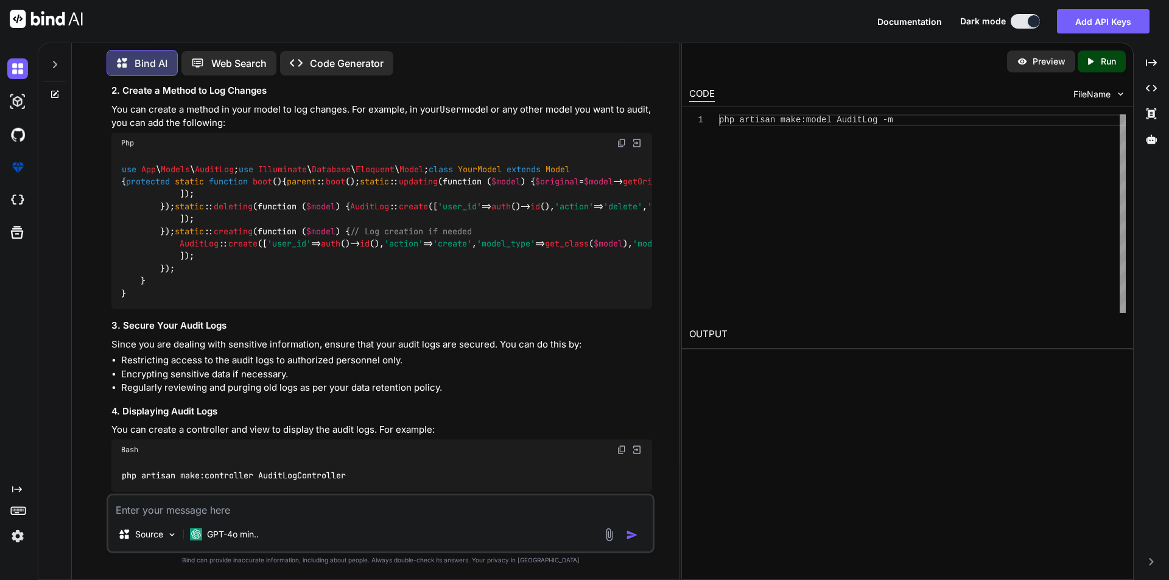
click at [340, 61] on p "Code Generator" at bounding box center [347, 63] width 74 height 15
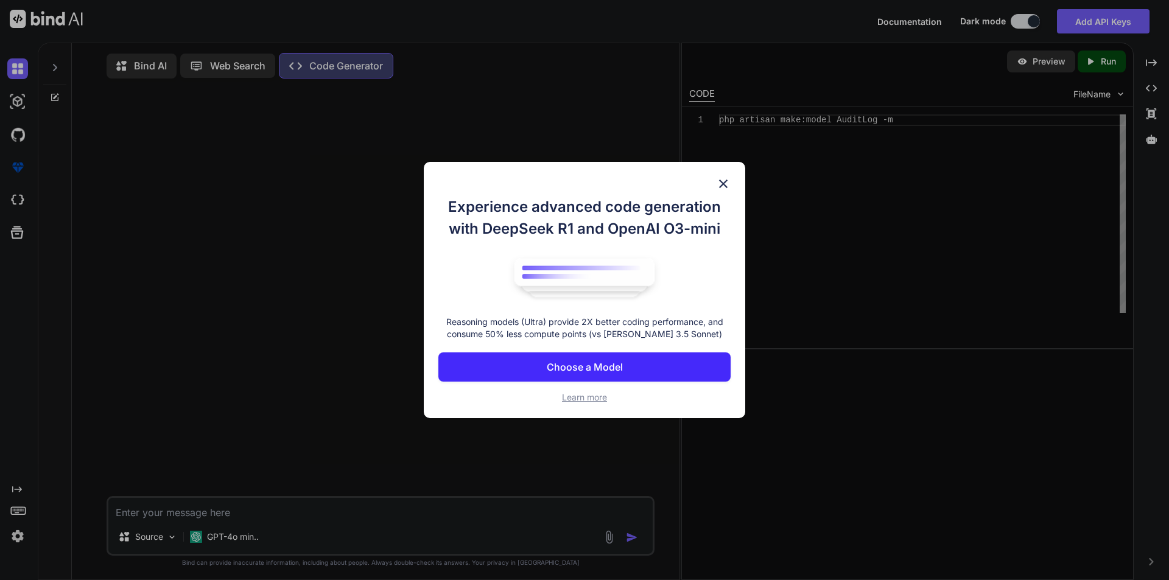
click at [727, 184] on img at bounding box center [723, 184] width 15 height 15
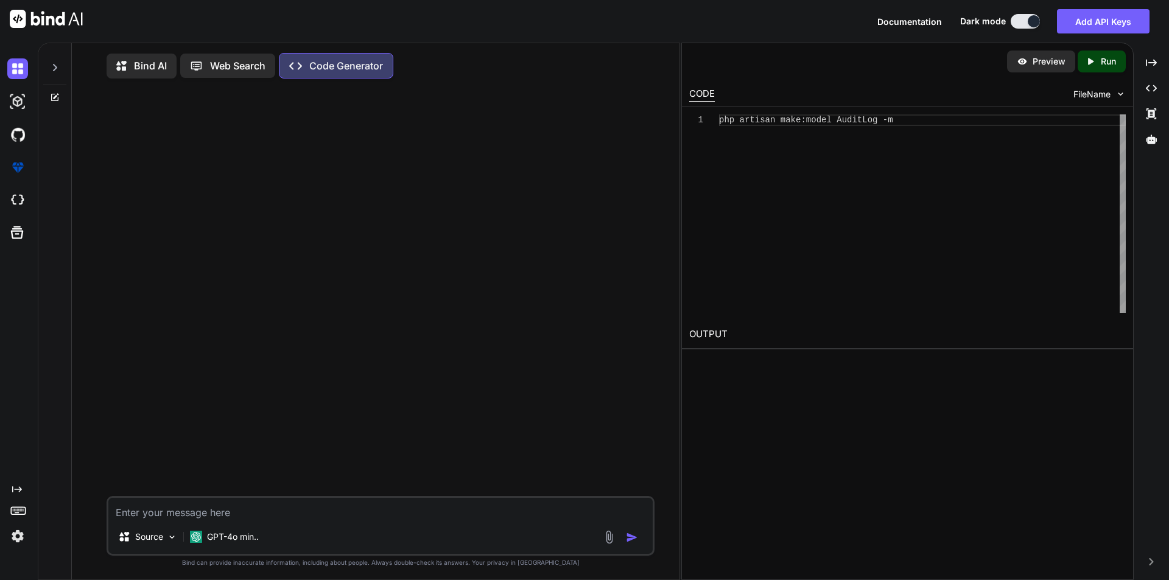
click at [153, 65] on p "Bind AI" at bounding box center [150, 65] width 33 height 15
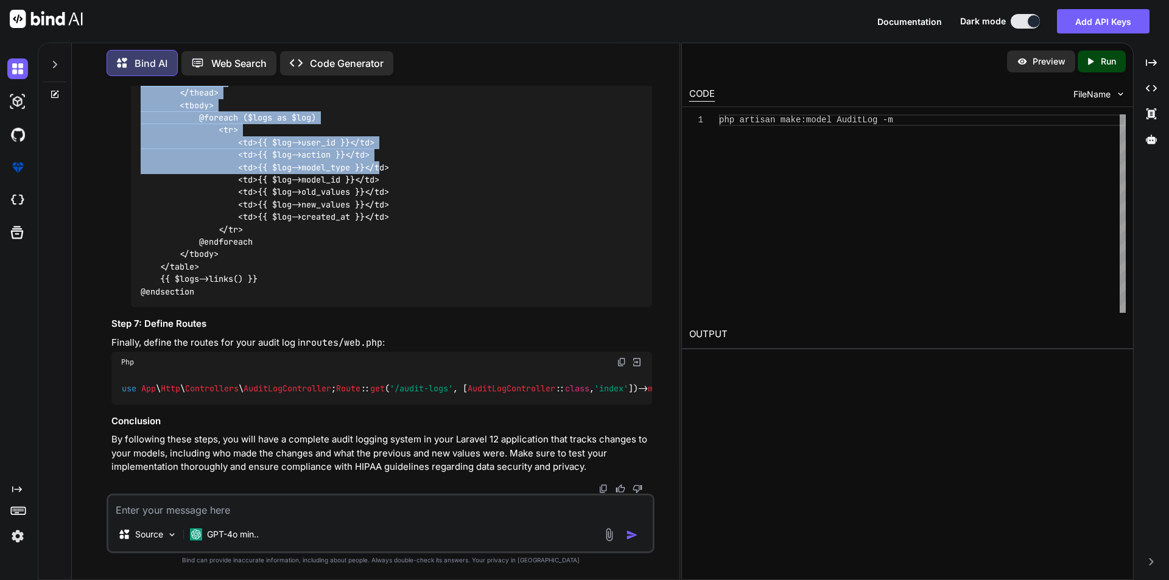
scroll to position [6310, 0]
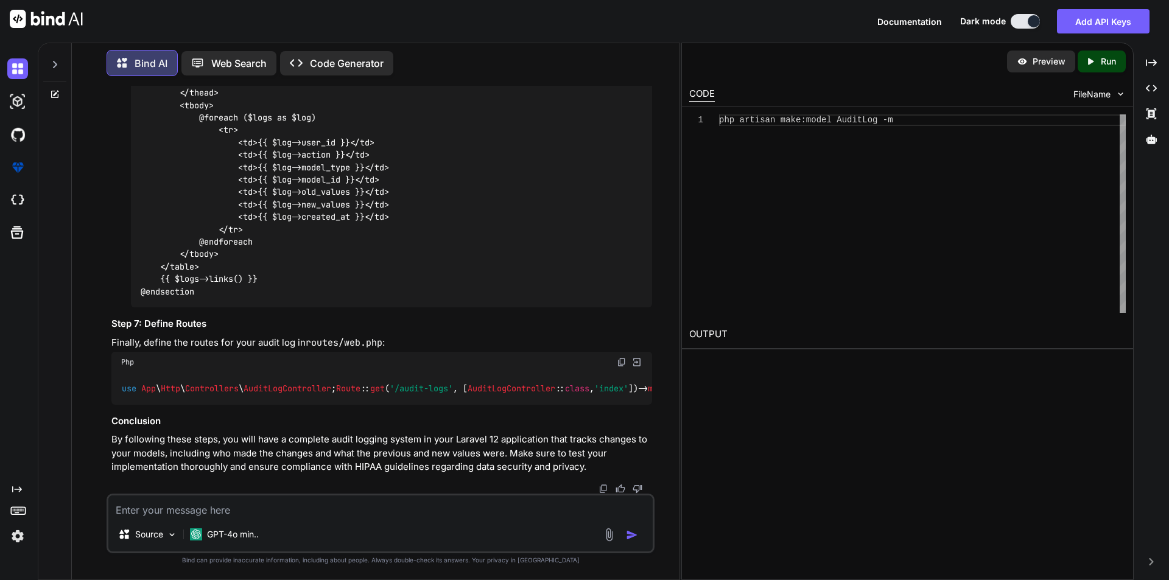
drag, startPoint x: 150, startPoint y: 222, endPoint x: 480, endPoint y: 152, distance: 336.6
click at [480, 152] on div "You I am working on health care project. We are making our application in larav…" at bounding box center [381, 290] width 545 height 408
copy div "Step 1: Create the Audit Log Model and Migration Create the Model and Migration…"
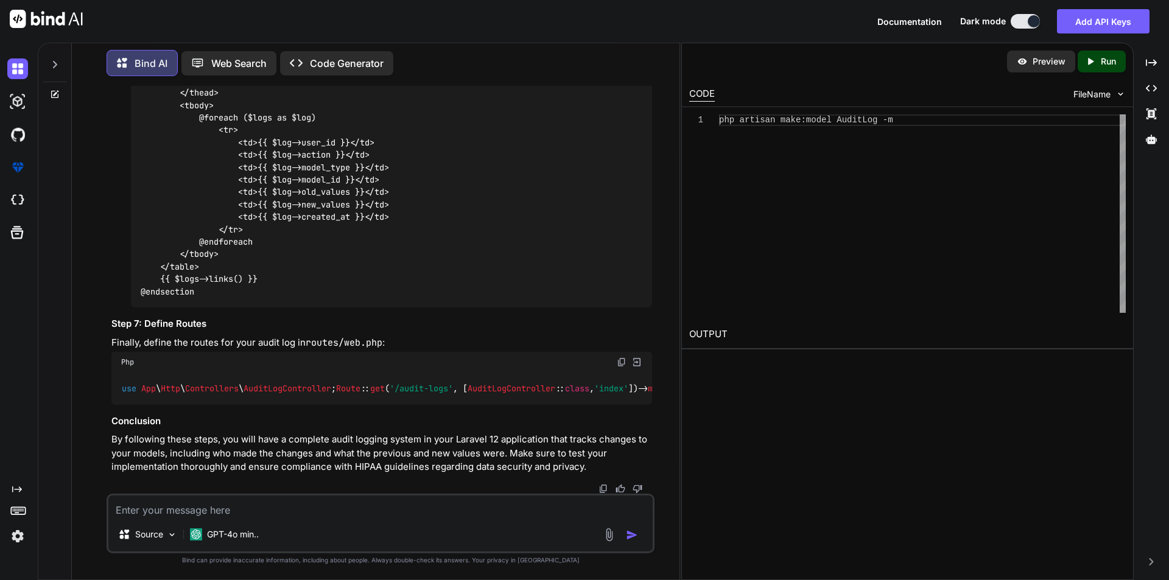
click at [232, 510] on textarea at bounding box center [380, 506] width 544 height 22
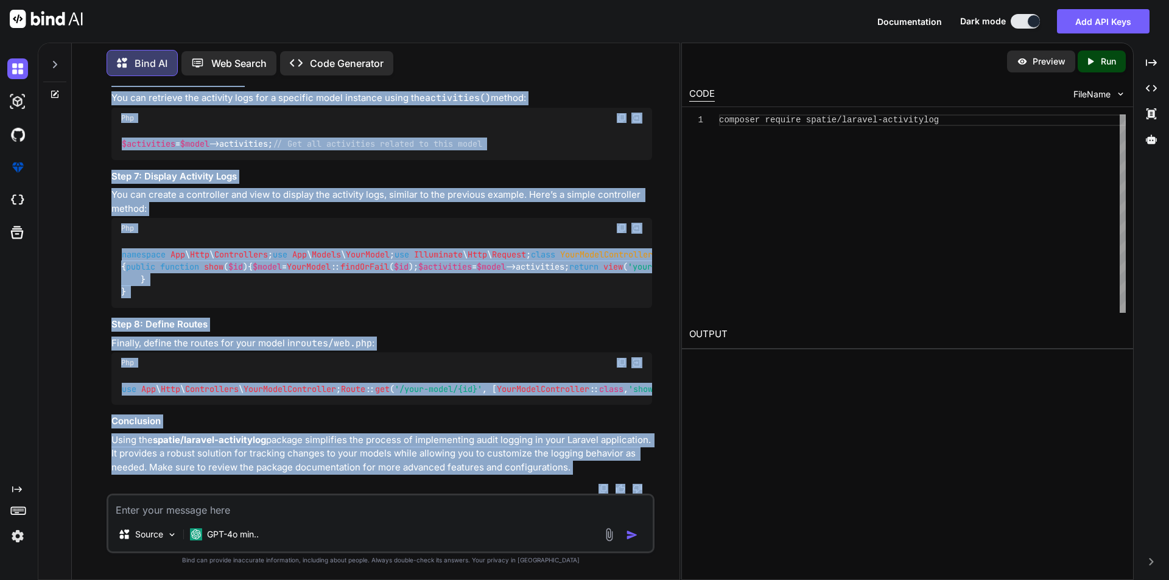
scroll to position [8157, 0]
drag, startPoint x: 133, startPoint y: 348, endPoint x: 626, endPoint y: 466, distance: 507.0
copy div "lor ips dol sitam-conse adipisci el seddoeius tempo incidid ut labo Etdolor mag…"
